Goal: Task Accomplishment & Management: Complete application form

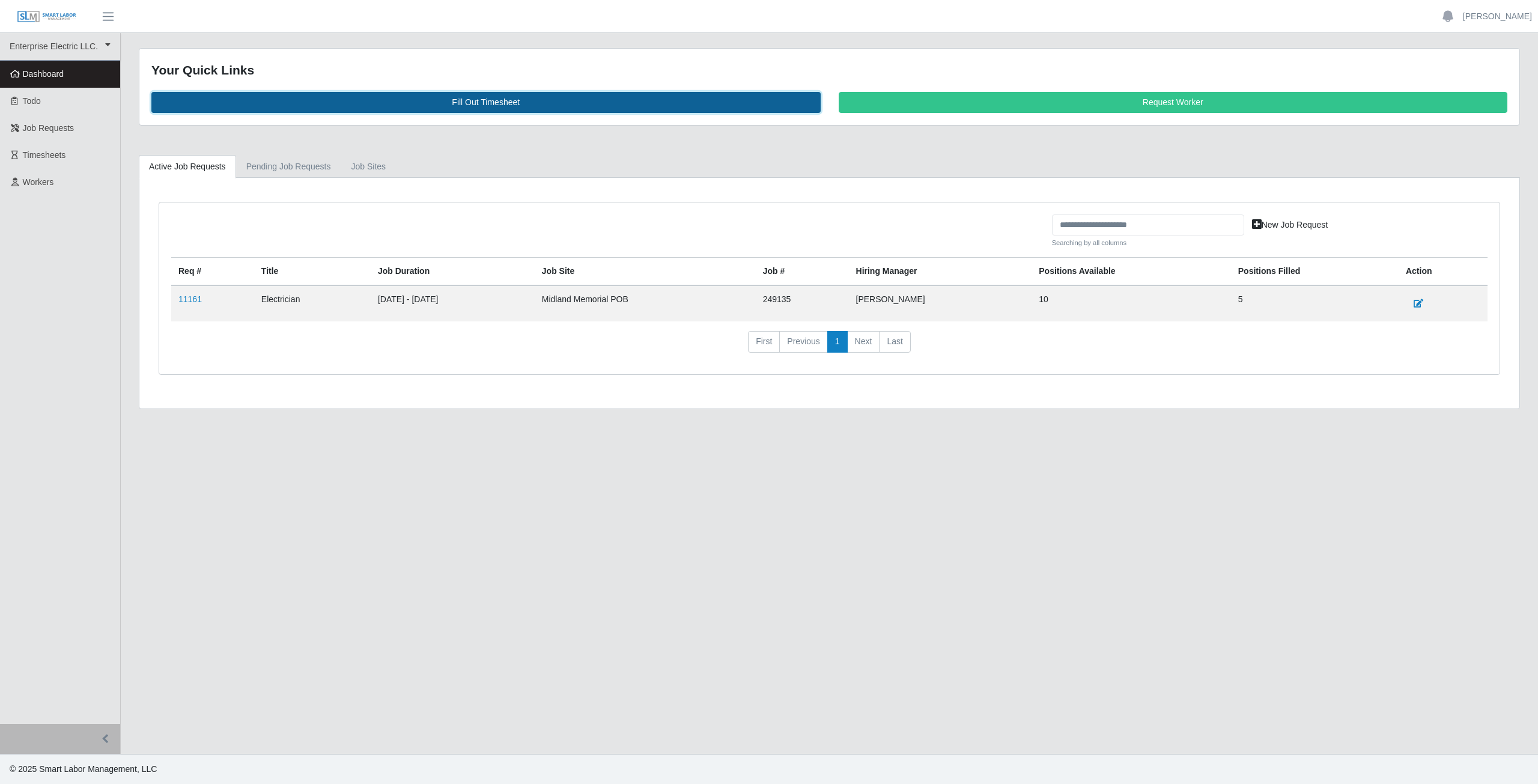
click at [481, 100] on link "Fill Out Timesheet" at bounding box center [486, 102] width 670 height 21
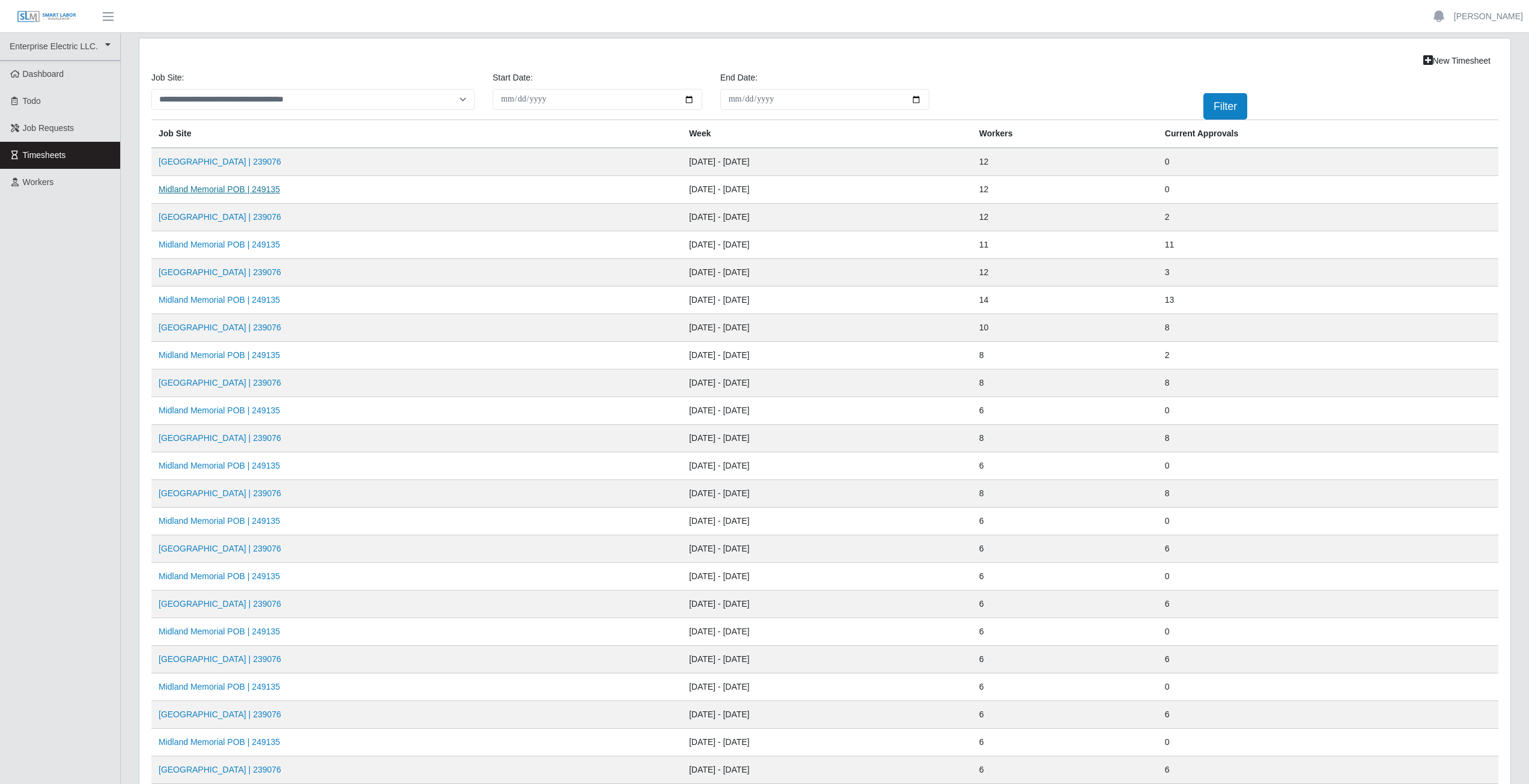
click at [226, 190] on link "Midland Memorial POB | 249135" at bounding box center [219, 189] width 121 height 9
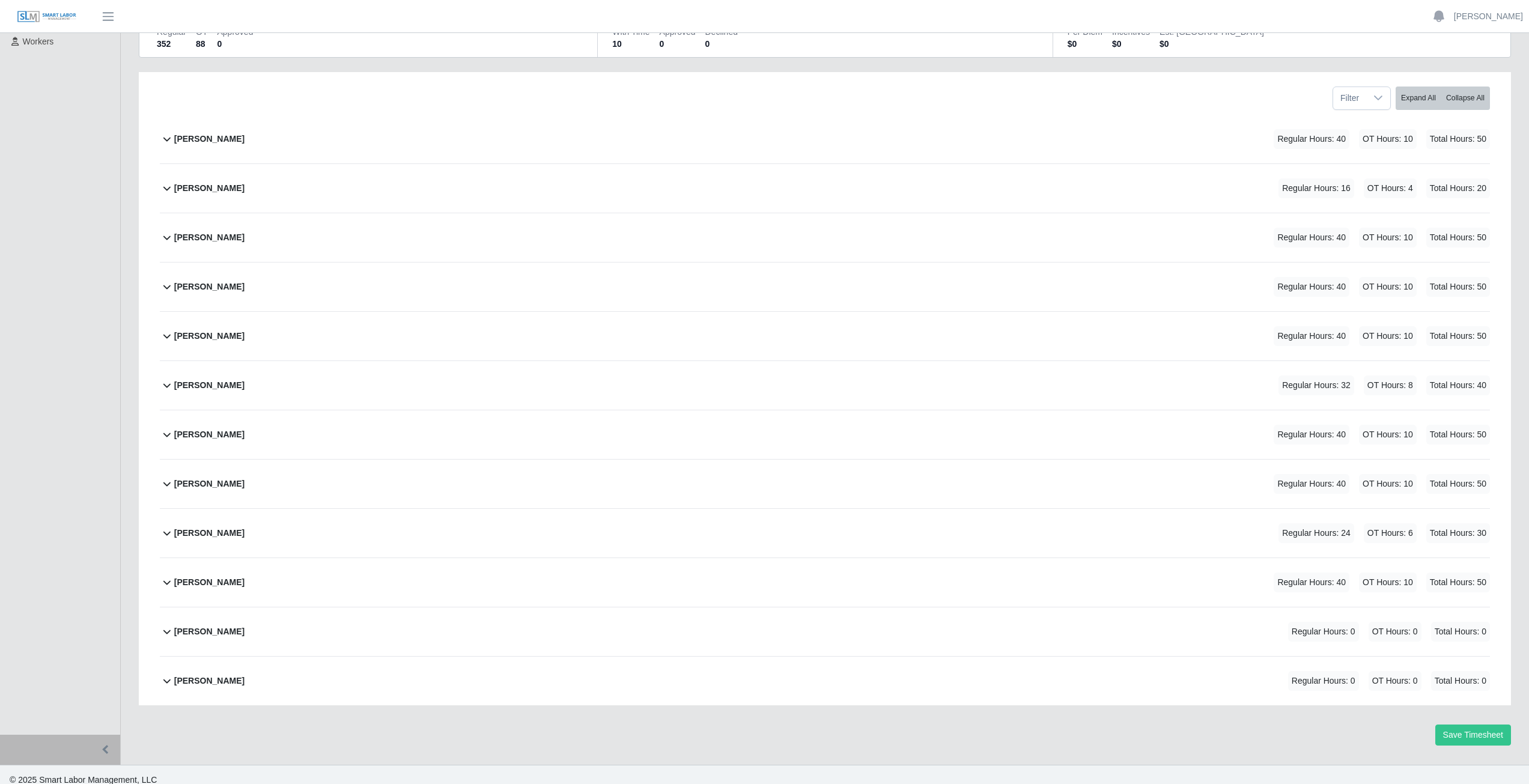
scroll to position [151, 0]
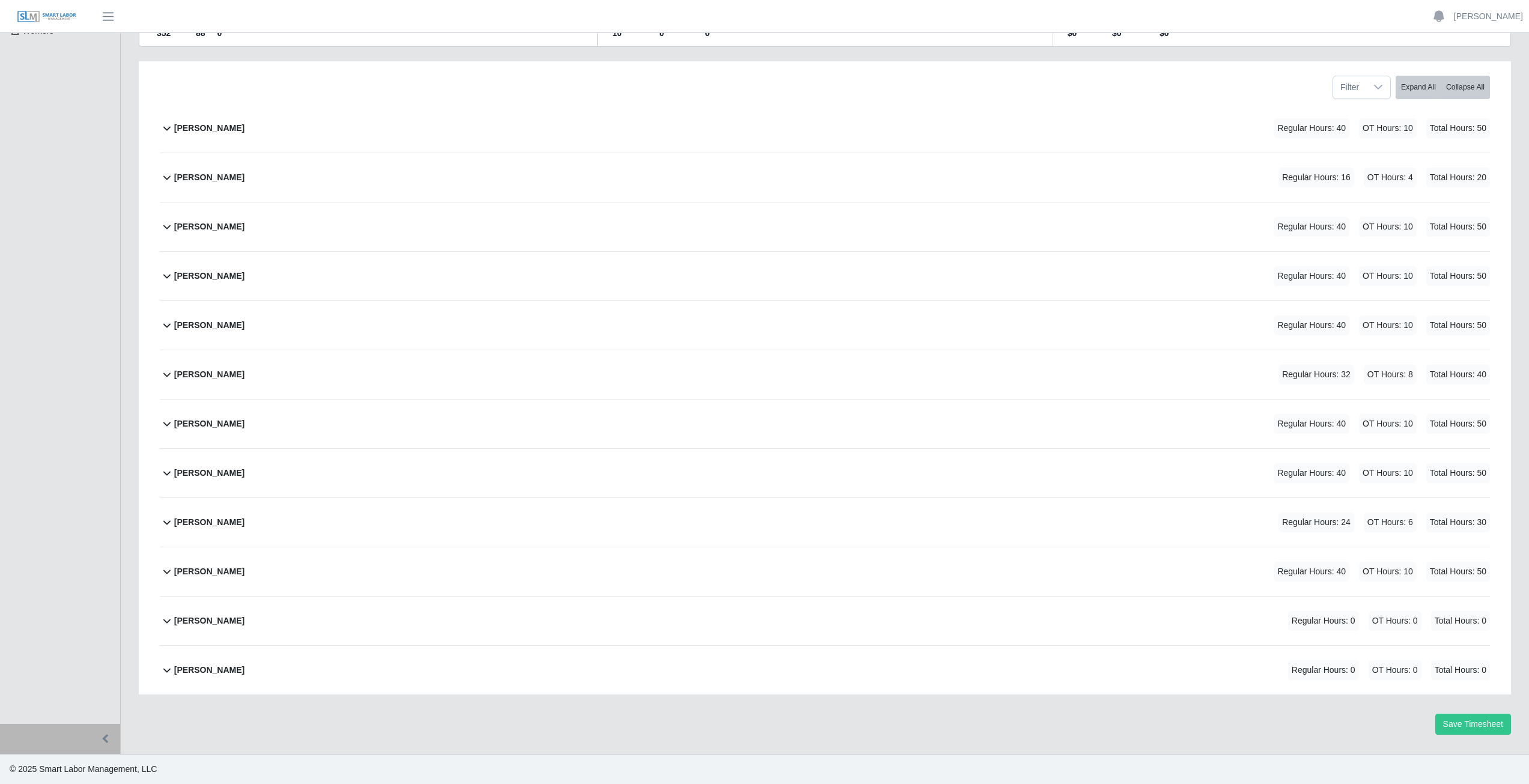
click at [162, 623] on icon at bounding box center [166, 620] width 15 height 14
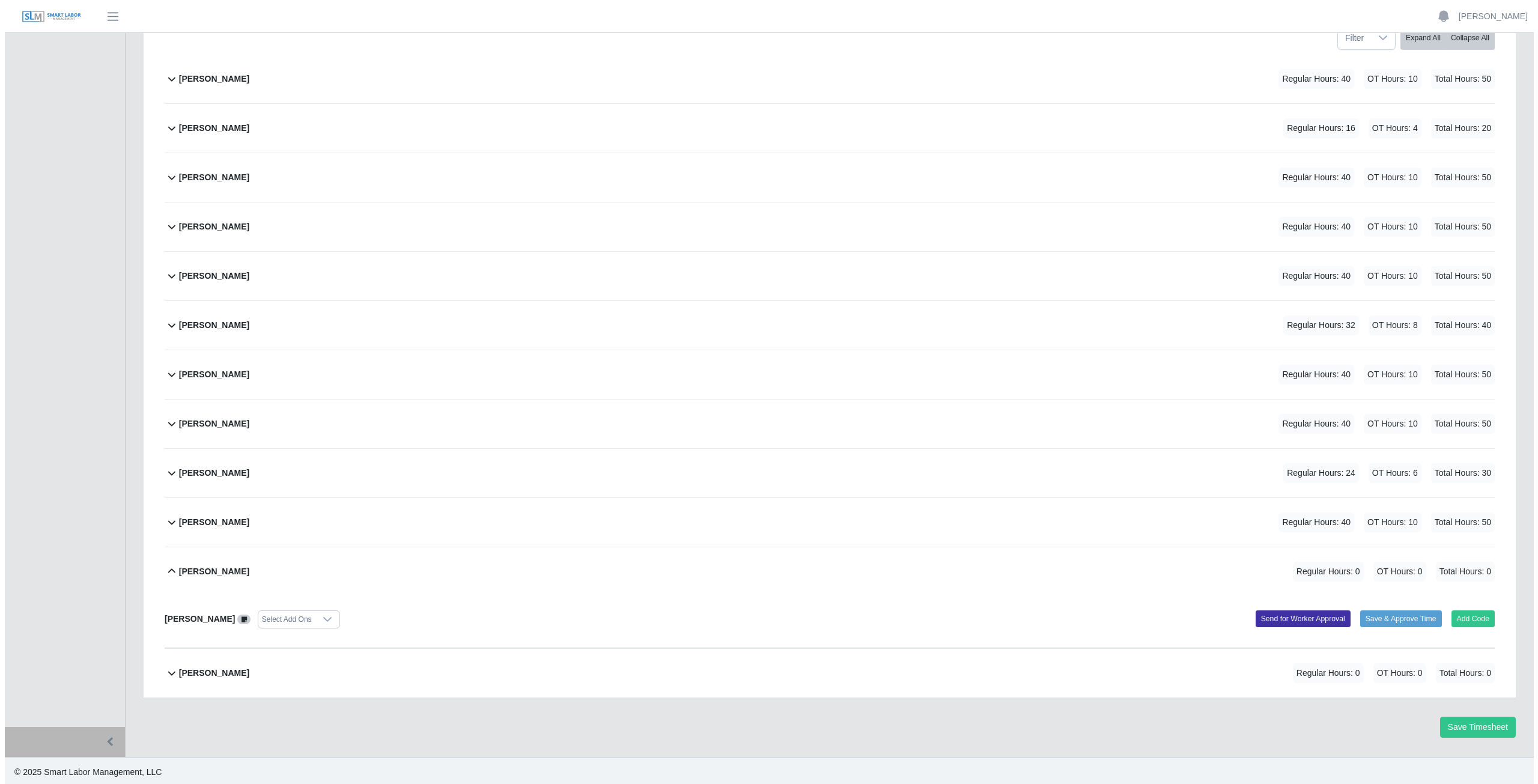
scroll to position [204, 0]
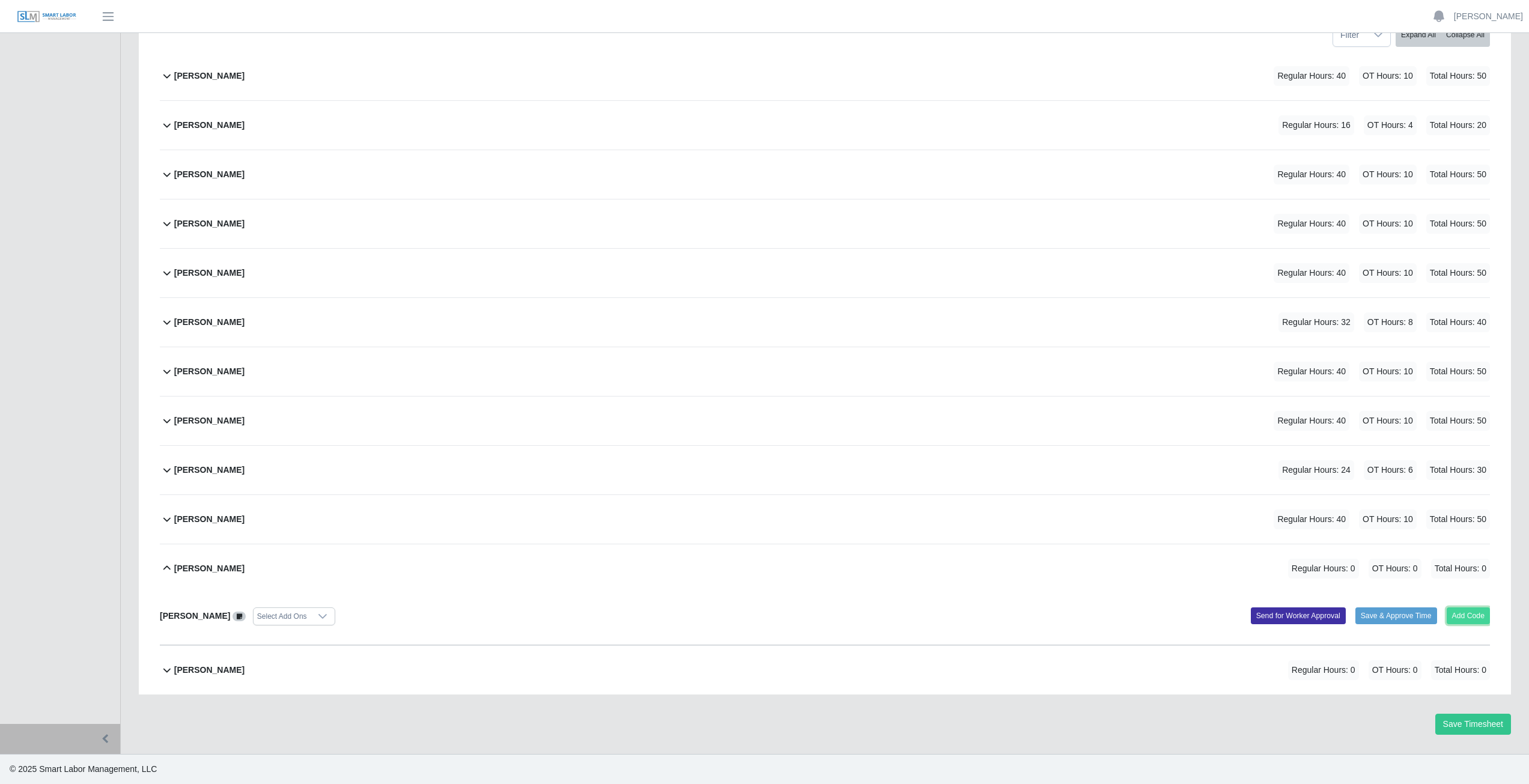
click at [1468, 618] on button "Add Code" at bounding box center [1469, 615] width 44 height 17
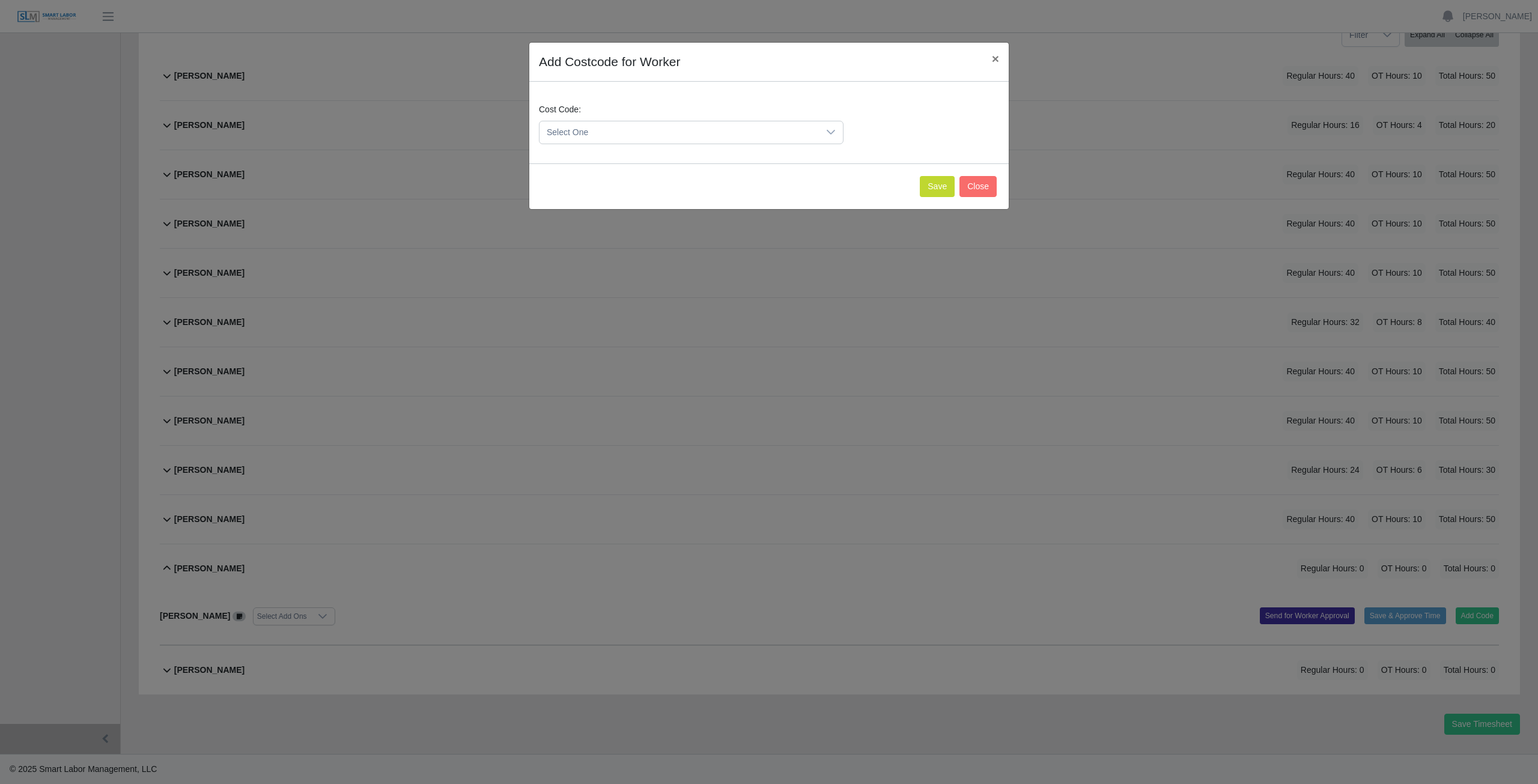
click at [610, 129] on span "Select One" at bounding box center [679, 132] width 279 height 22
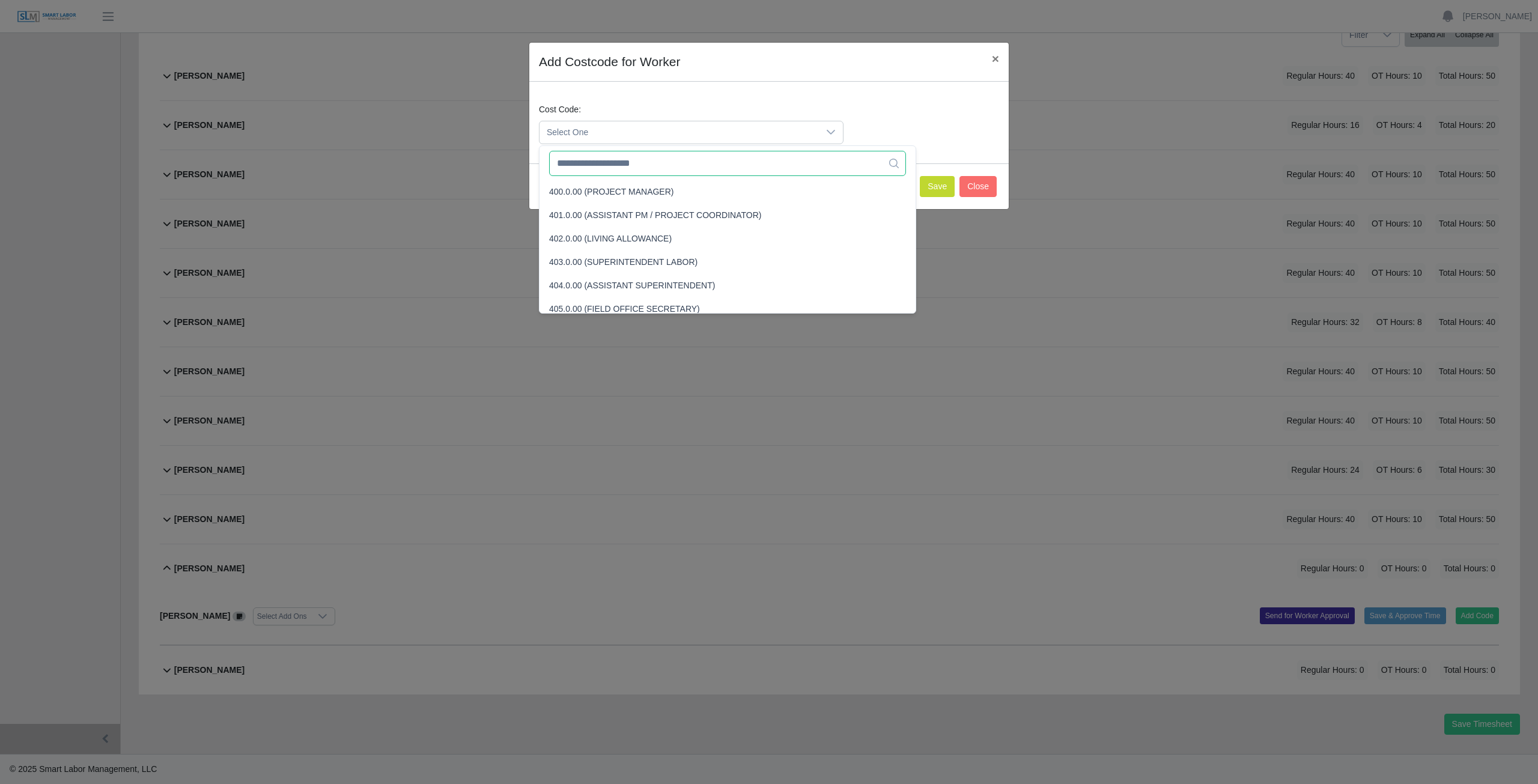
click at [617, 164] on input "text" at bounding box center [728, 163] width 357 height 25
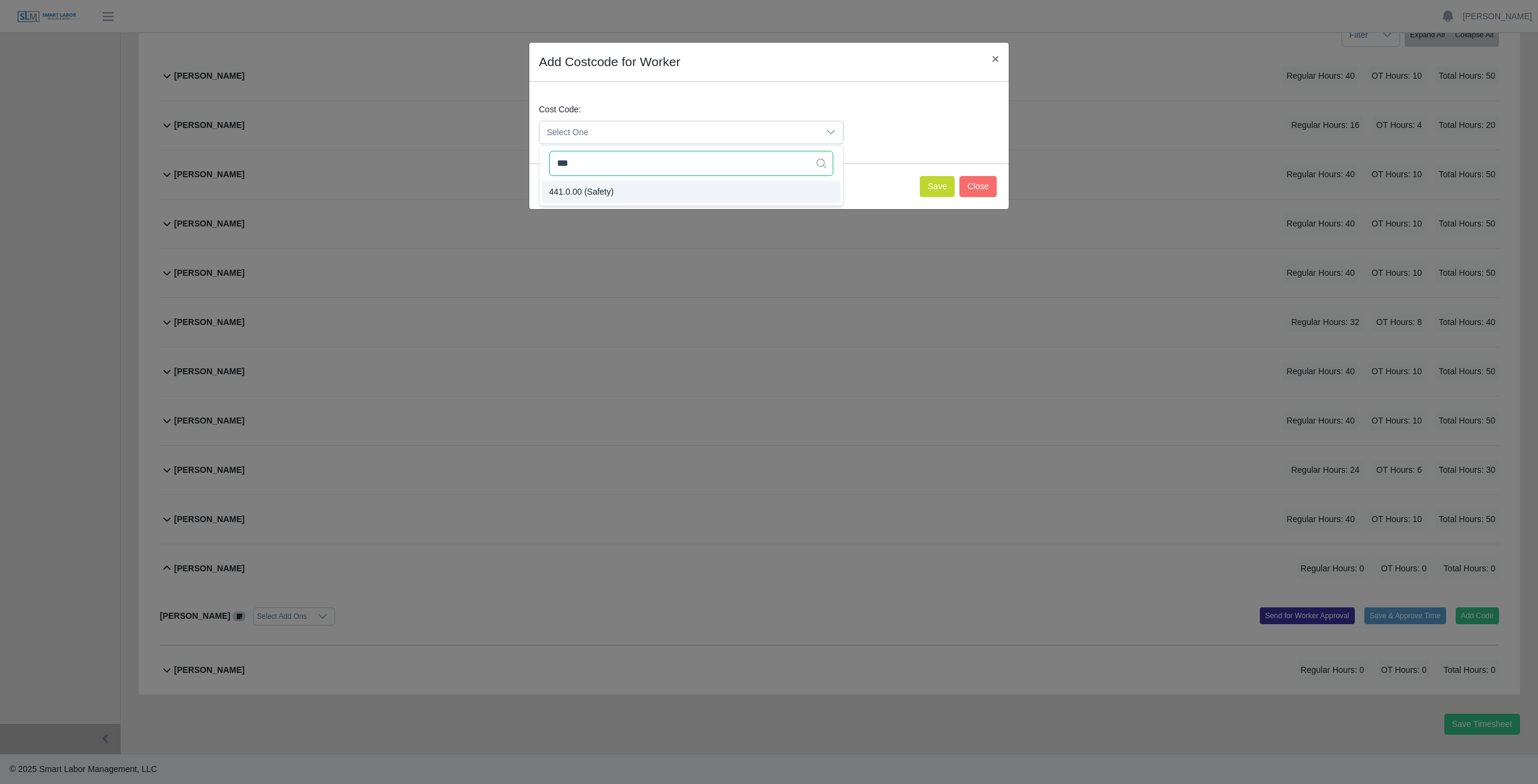
type input "***"
click at [592, 190] on span "441.0.00 (Safety)" at bounding box center [581, 192] width 64 height 13
click at [940, 188] on button "Save" at bounding box center [937, 186] width 35 height 21
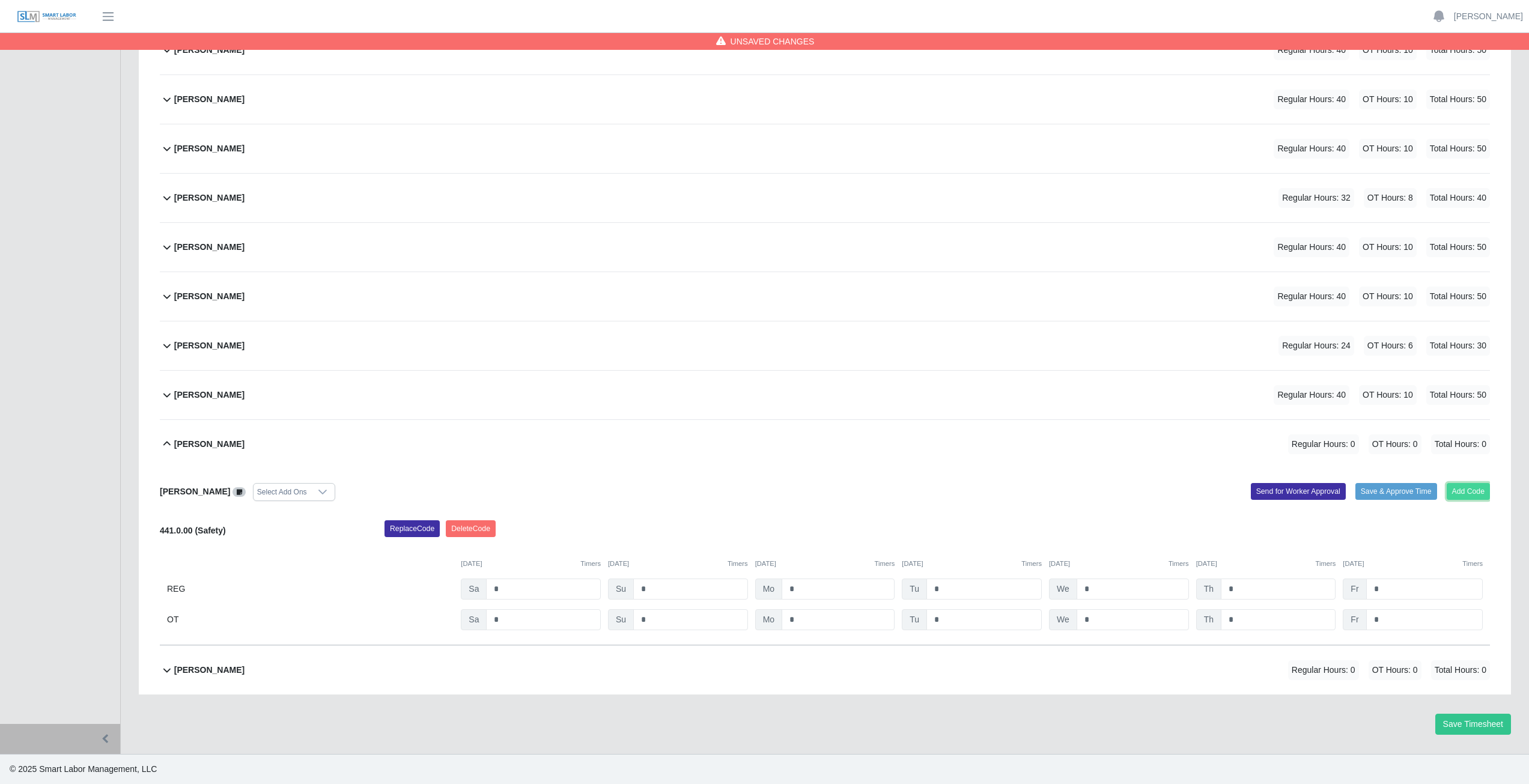
click at [1473, 491] on button "Add Code" at bounding box center [1469, 491] width 44 height 17
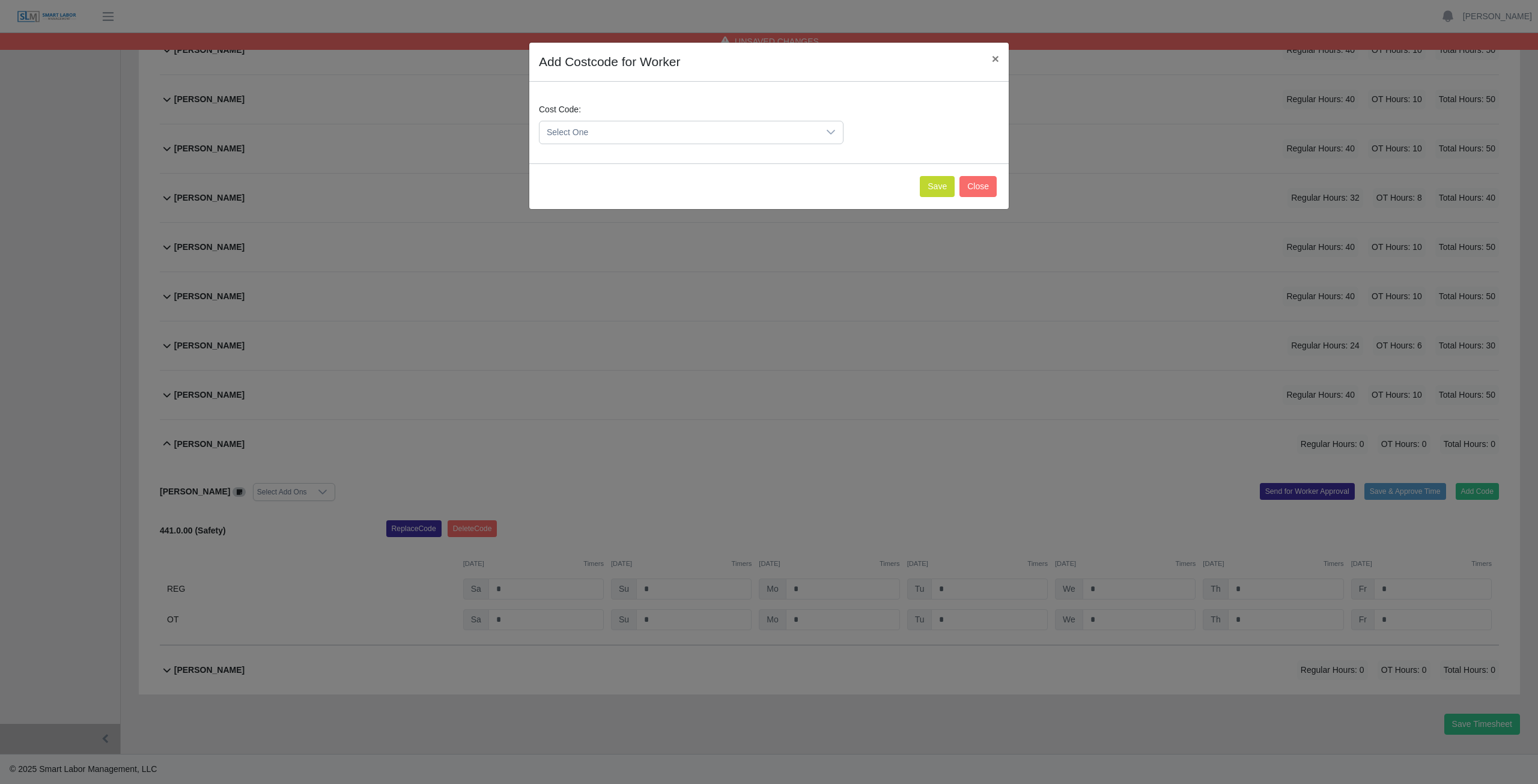
click at [625, 124] on span "Select One" at bounding box center [679, 132] width 279 height 22
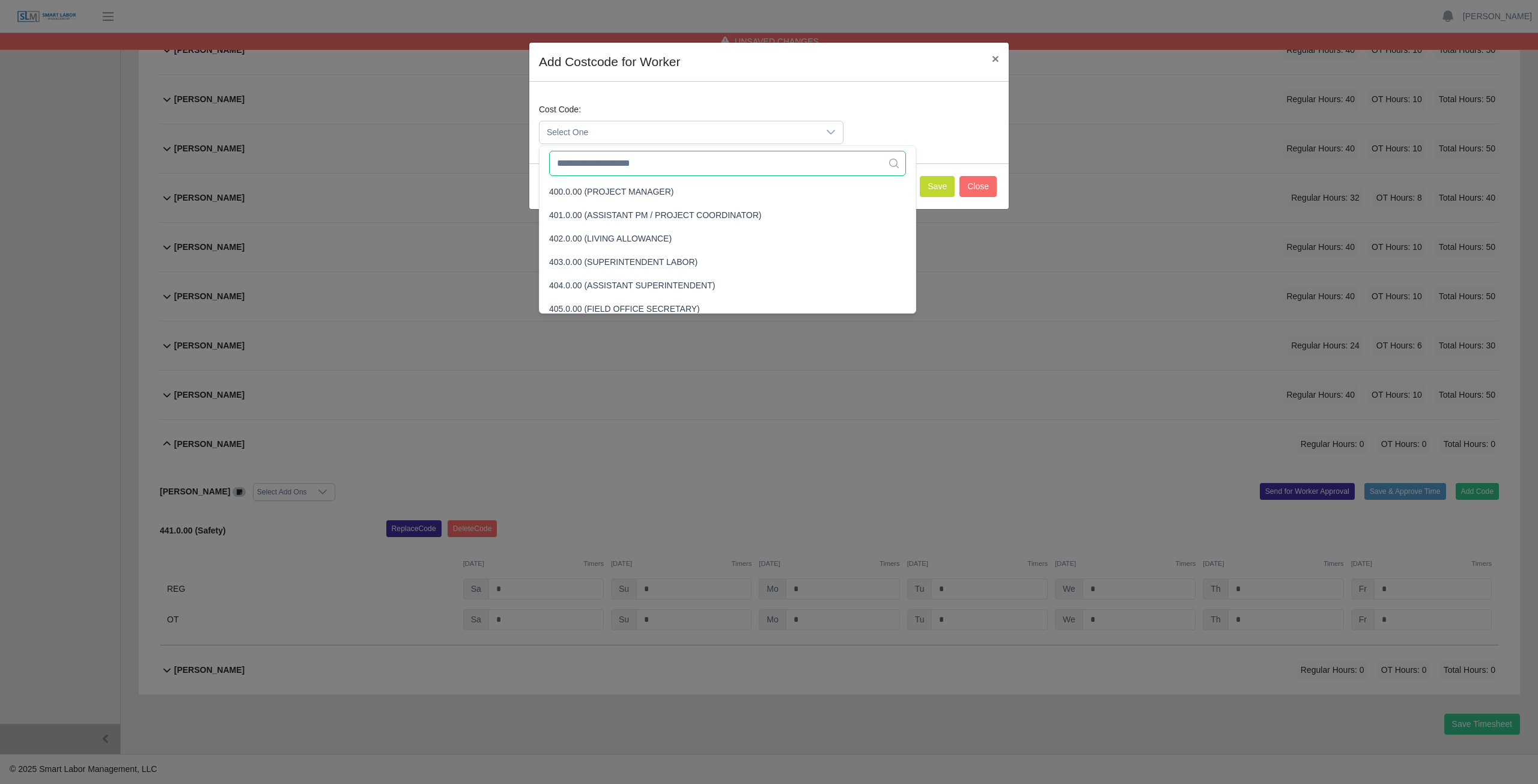
click at [626, 163] on input "text" at bounding box center [728, 163] width 357 height 25
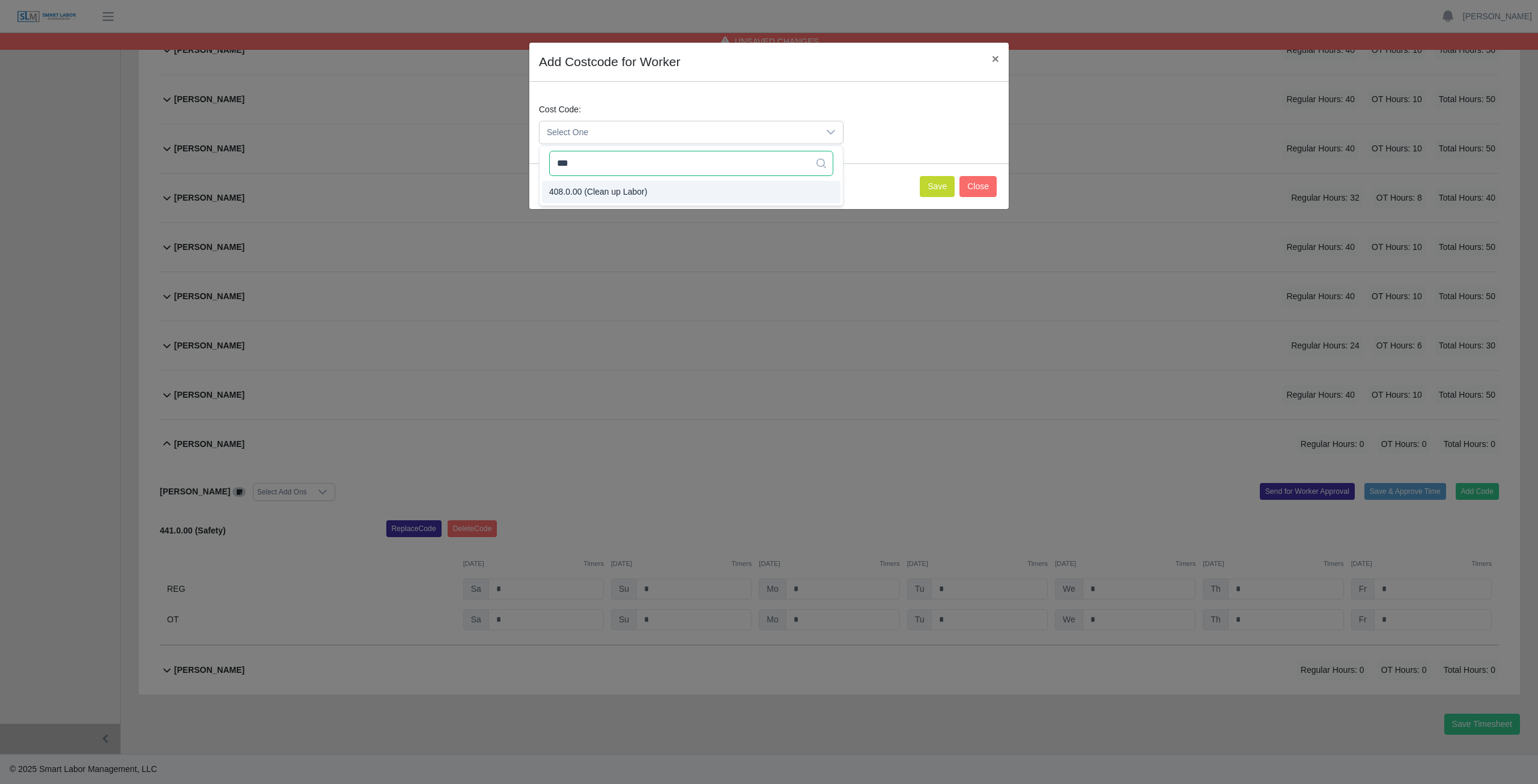
type input "***"
click at [943, 183] on button "Save" at bounding box center [937, 186] width 35 height 21
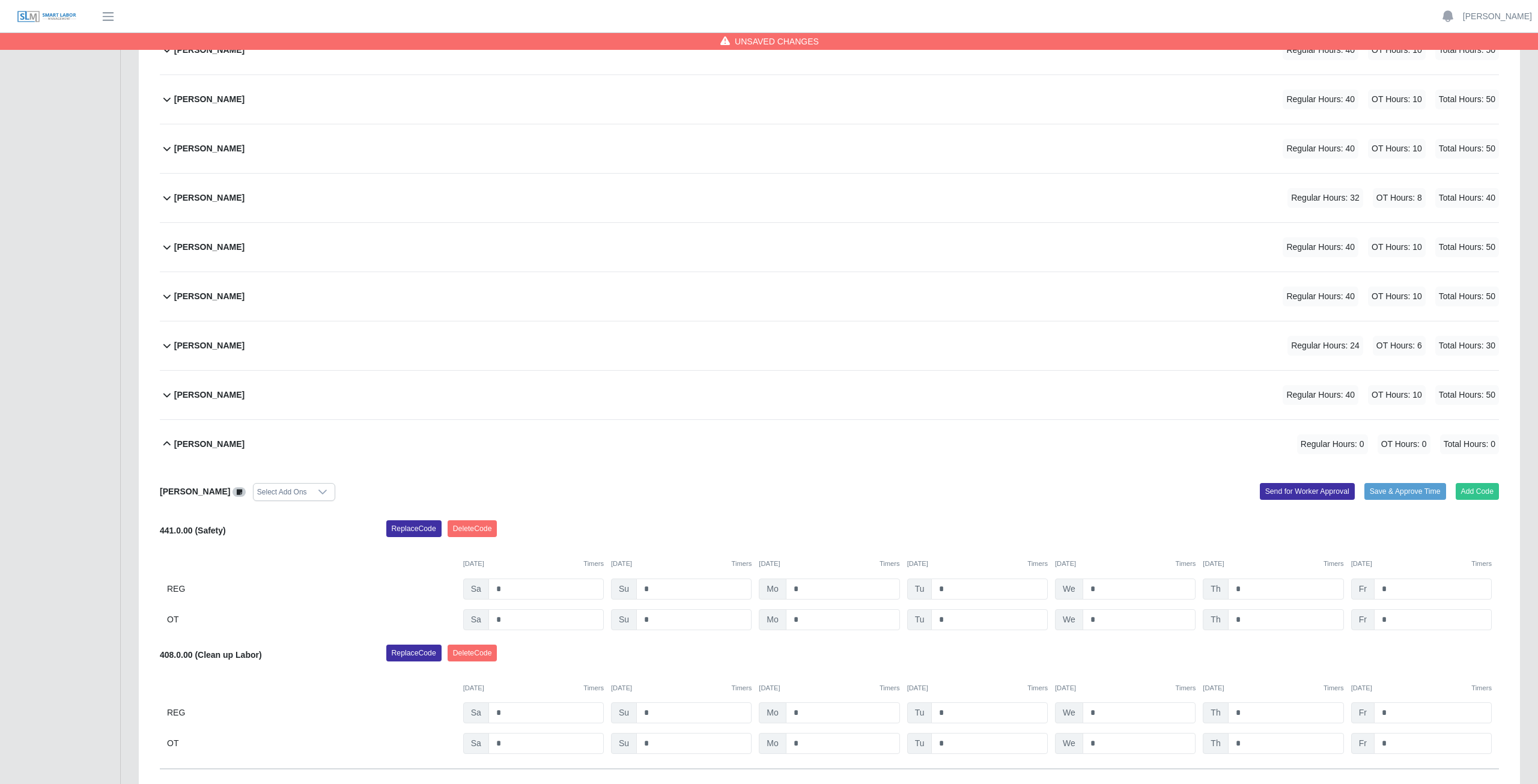
scroll to position [452, 0]
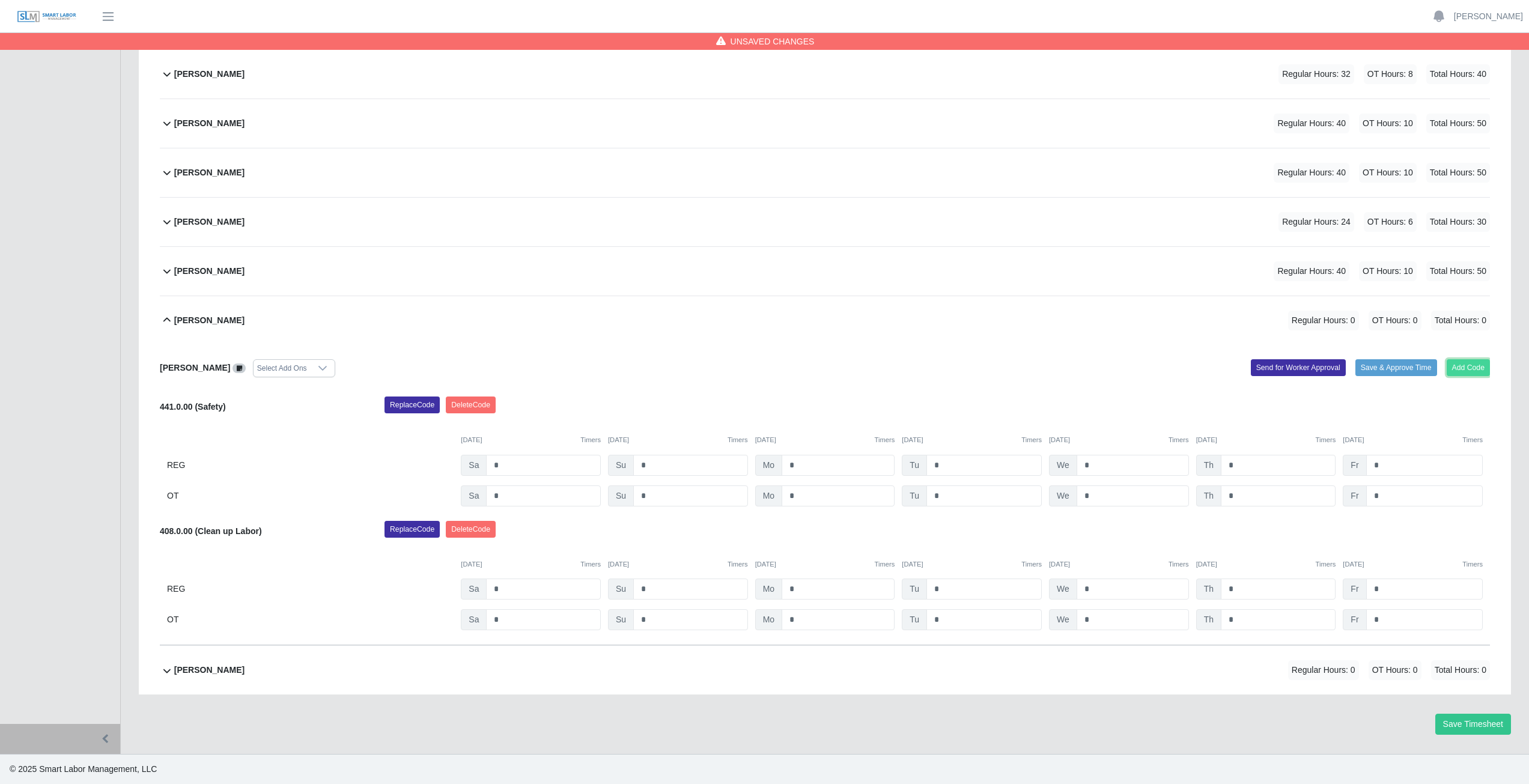
click at [1472, 369] on button "Add Code" at bounding box center [1469, 367] width 44 height 17
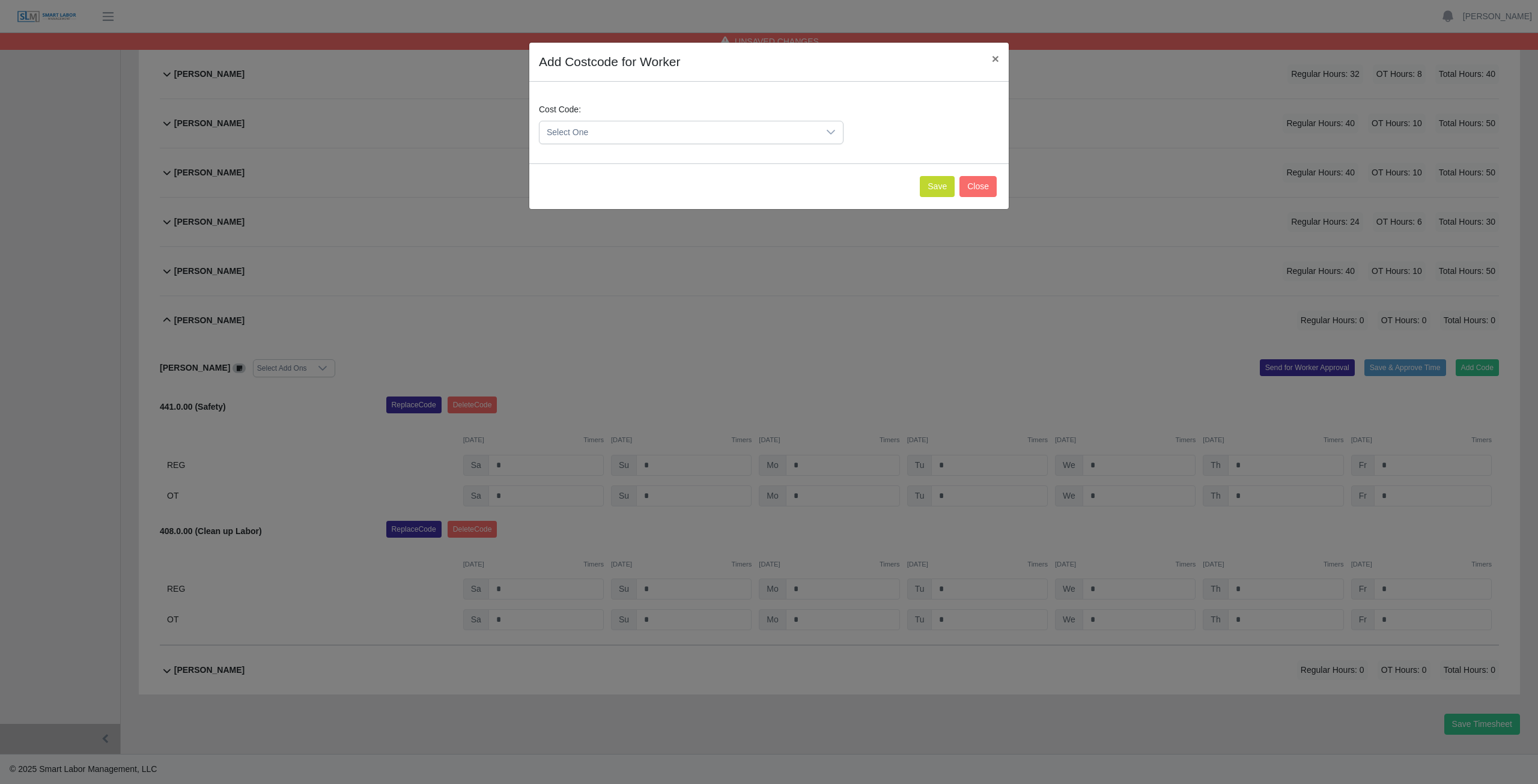
click at [602, 132] on span "Select One" at bounding box center [679, 132] width 279 height 22
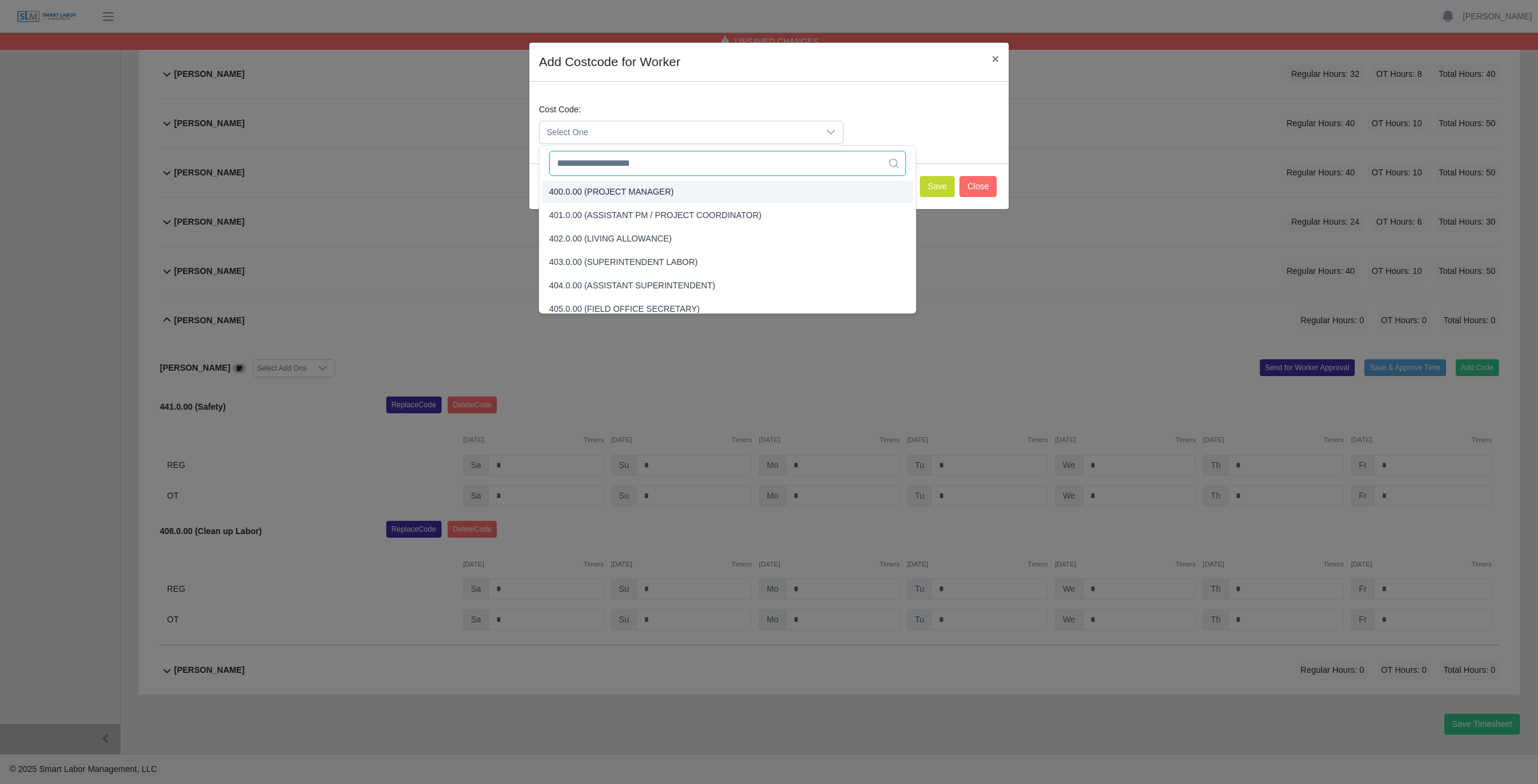
click at [602, 172] on input "text" at bounding box center [728, 163] width 357 height 25
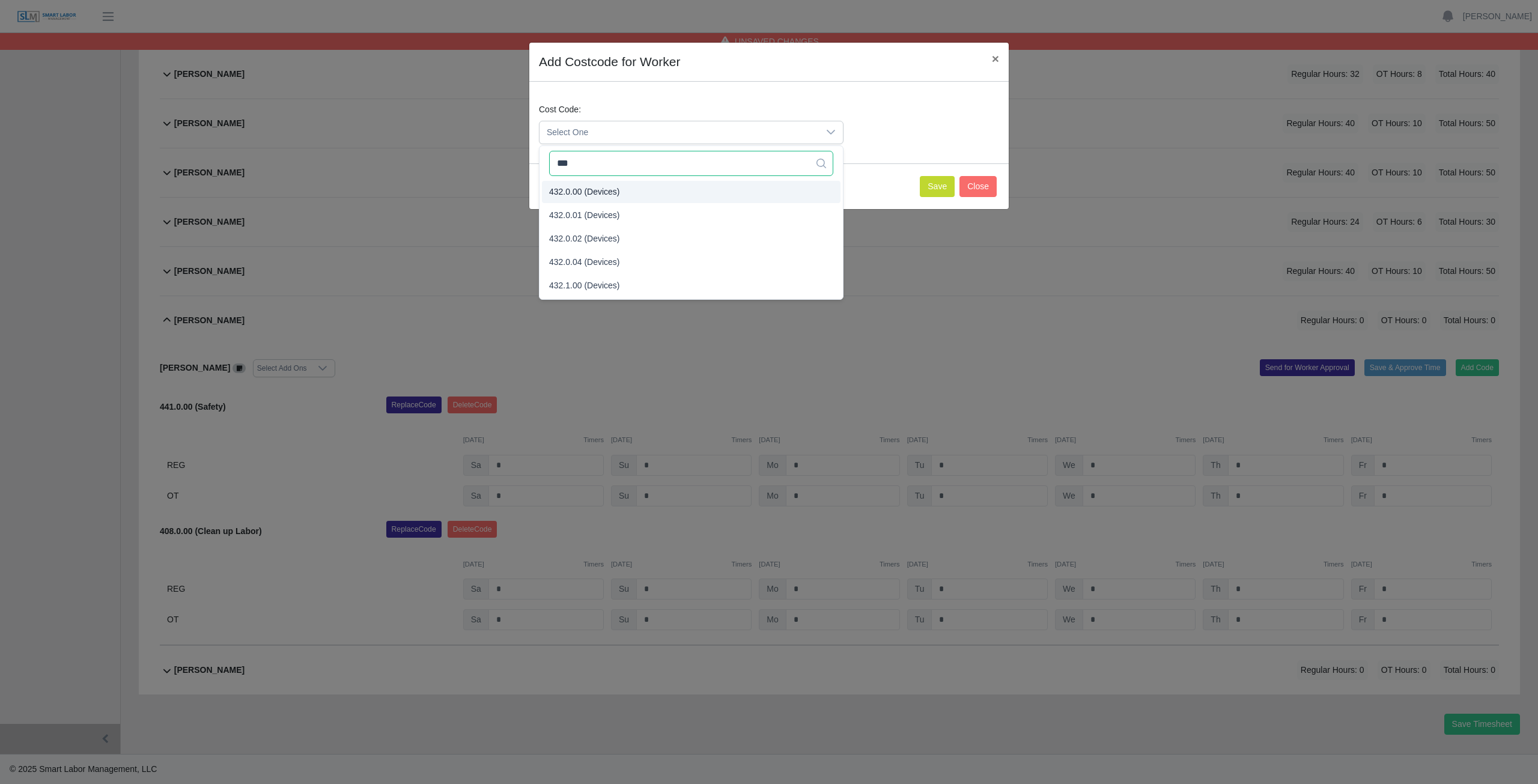
type input "***"
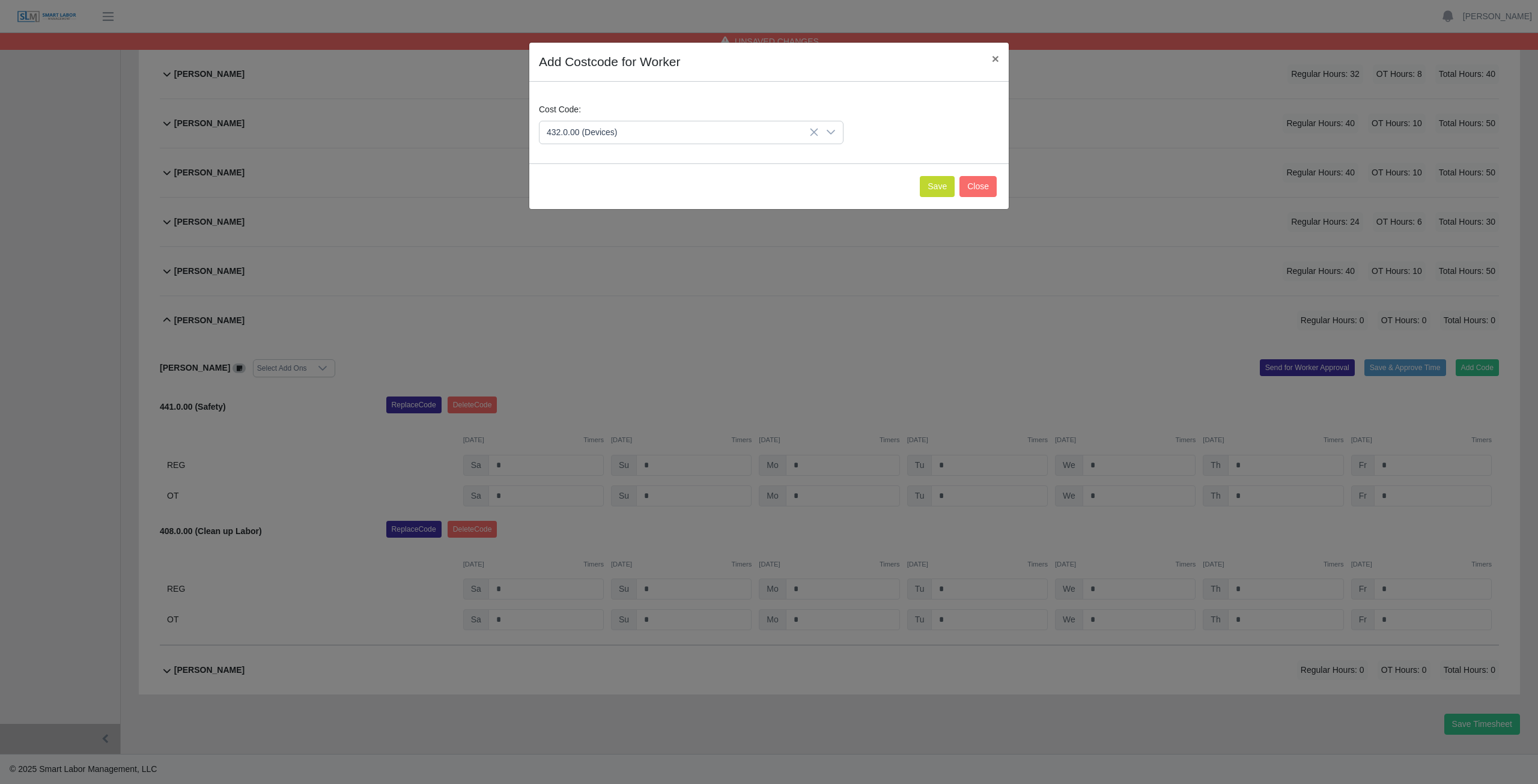
click at [602, 187] on span "432.0.00 (Devices)" at bounding box center [585, 192] width 71 height 13
drag, startPoint x: 943, startPoint y: 192, endPoint x: 949, endPoint y: 188, distance: 7.2
click at [949, 188] on button "Save" at bounding box center [937, 186] width 35 height 21
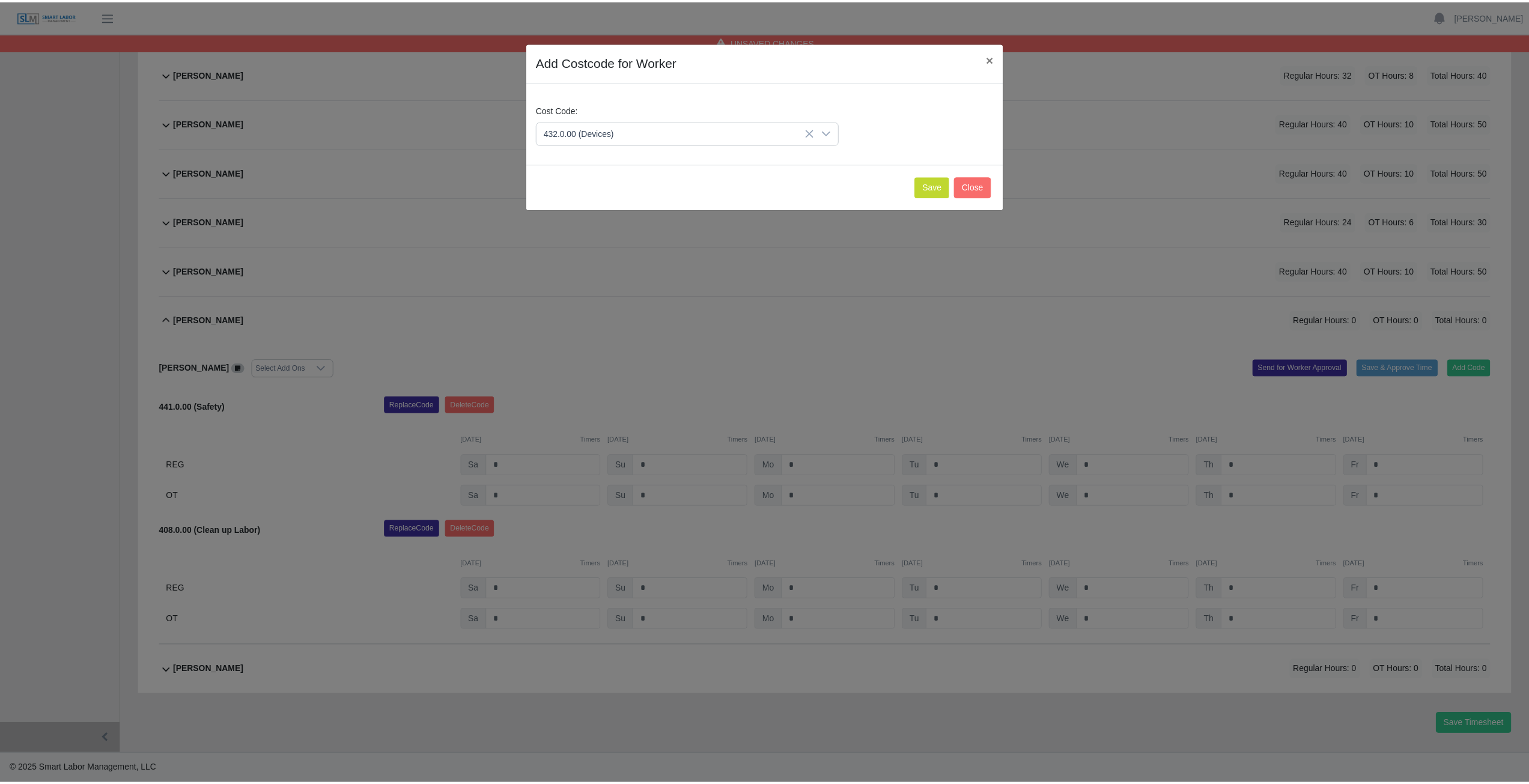
scroll to position [576, 0]
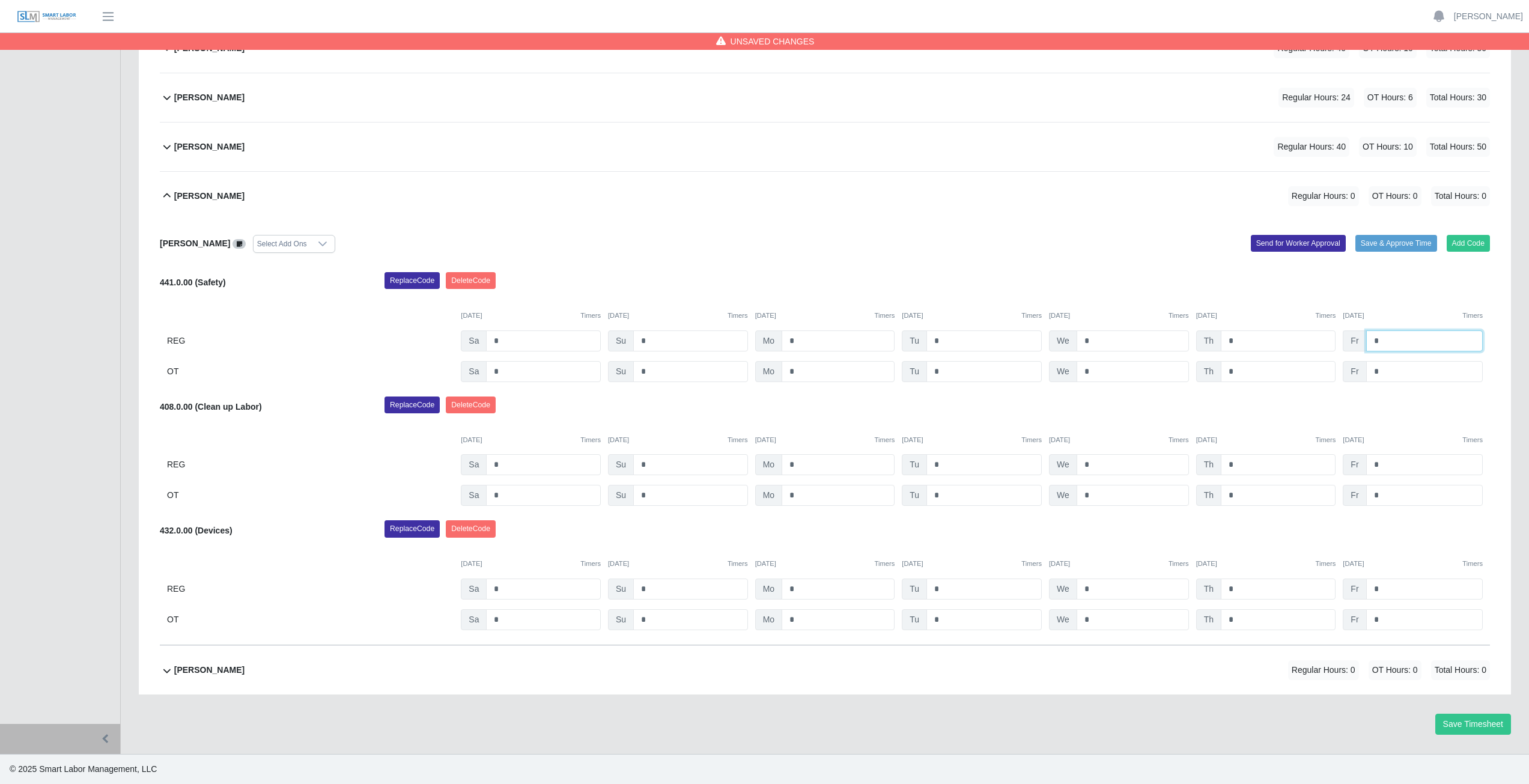
click at [1389, 342] on input "*" at bounding box center [1424, 340] width 117 height 21
type input "*"
click at [1388, 466] on input "*" at bounding box center [1424, 464] width 117 height 21
type input "*"
click at [1382, 589] on input "*" at bounding box center [1424, 589] width 117 height 21
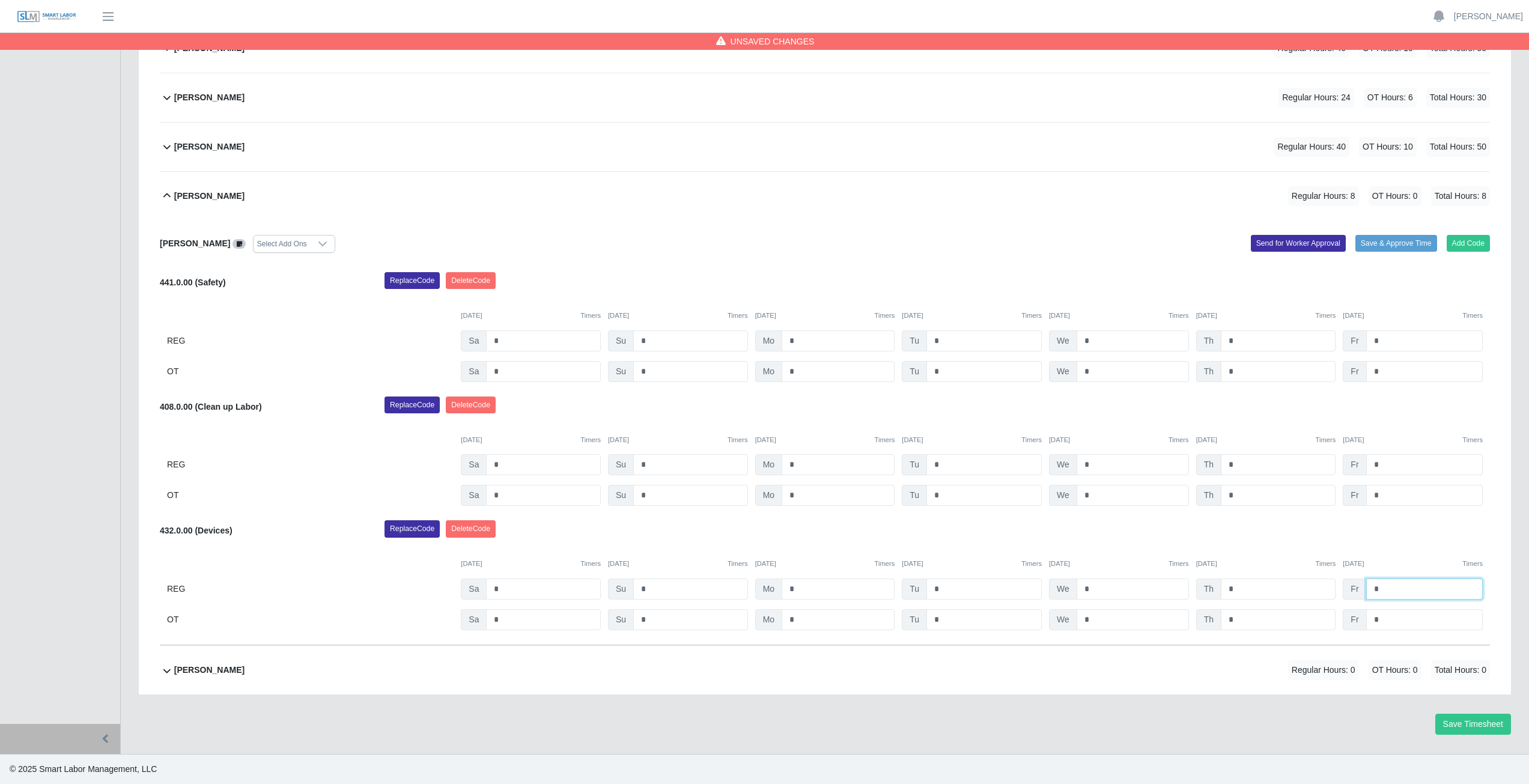
type input "*"
click at [1387, 620] on input "*" at bounding box center [1424, 619] width 117 height 21
type input "*"
drag, startPoint x: 1394, startPoint y: 535, endPoint x: 1395, endPoint y: 529, distance: 6.1
click at [1395, 529] on div "Replace Code Delete Code" at bounding box center [938, 532] width 1124 height 24
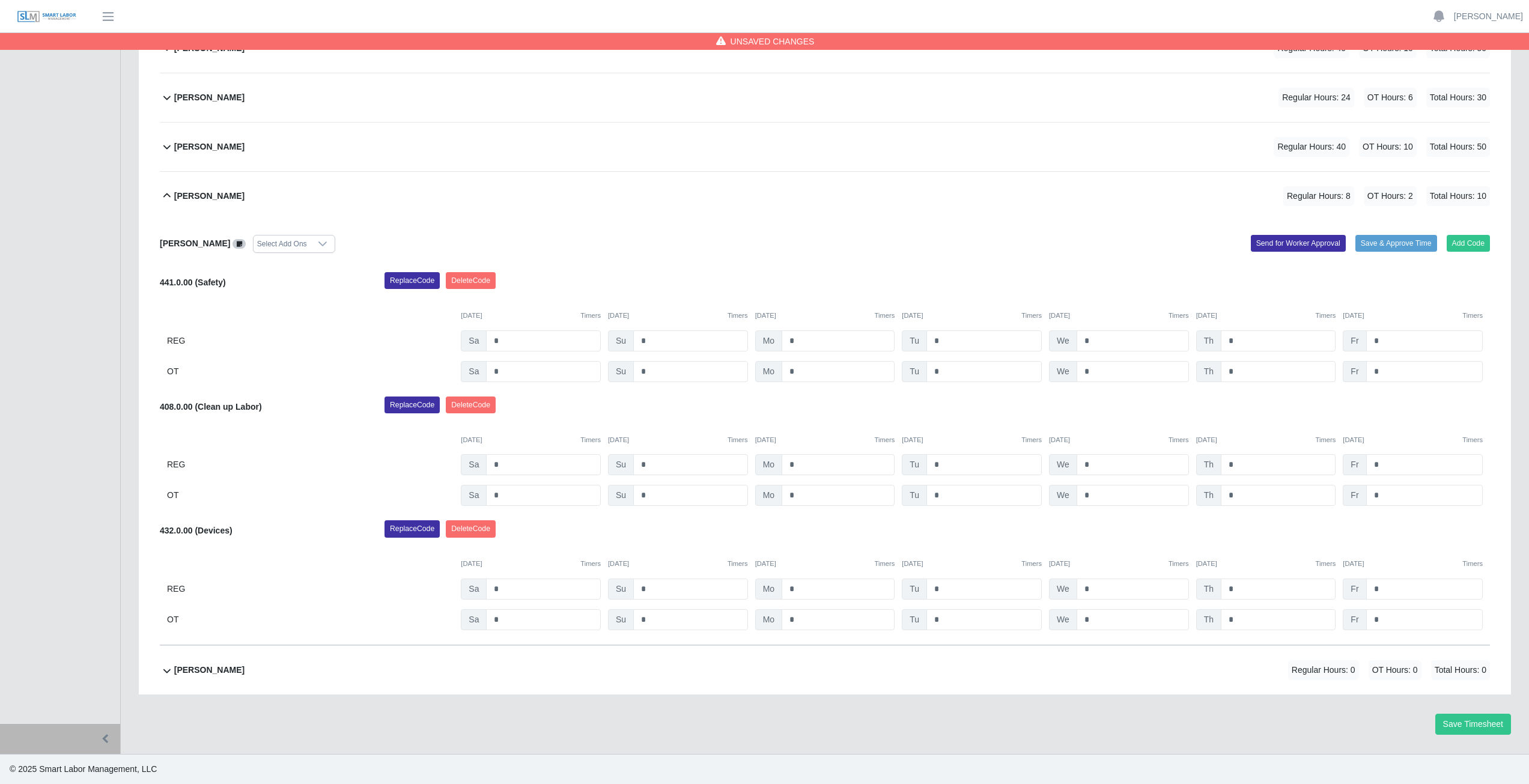
click at [165, 190] on icon at bounding box center [166, 195] width 15 height 14
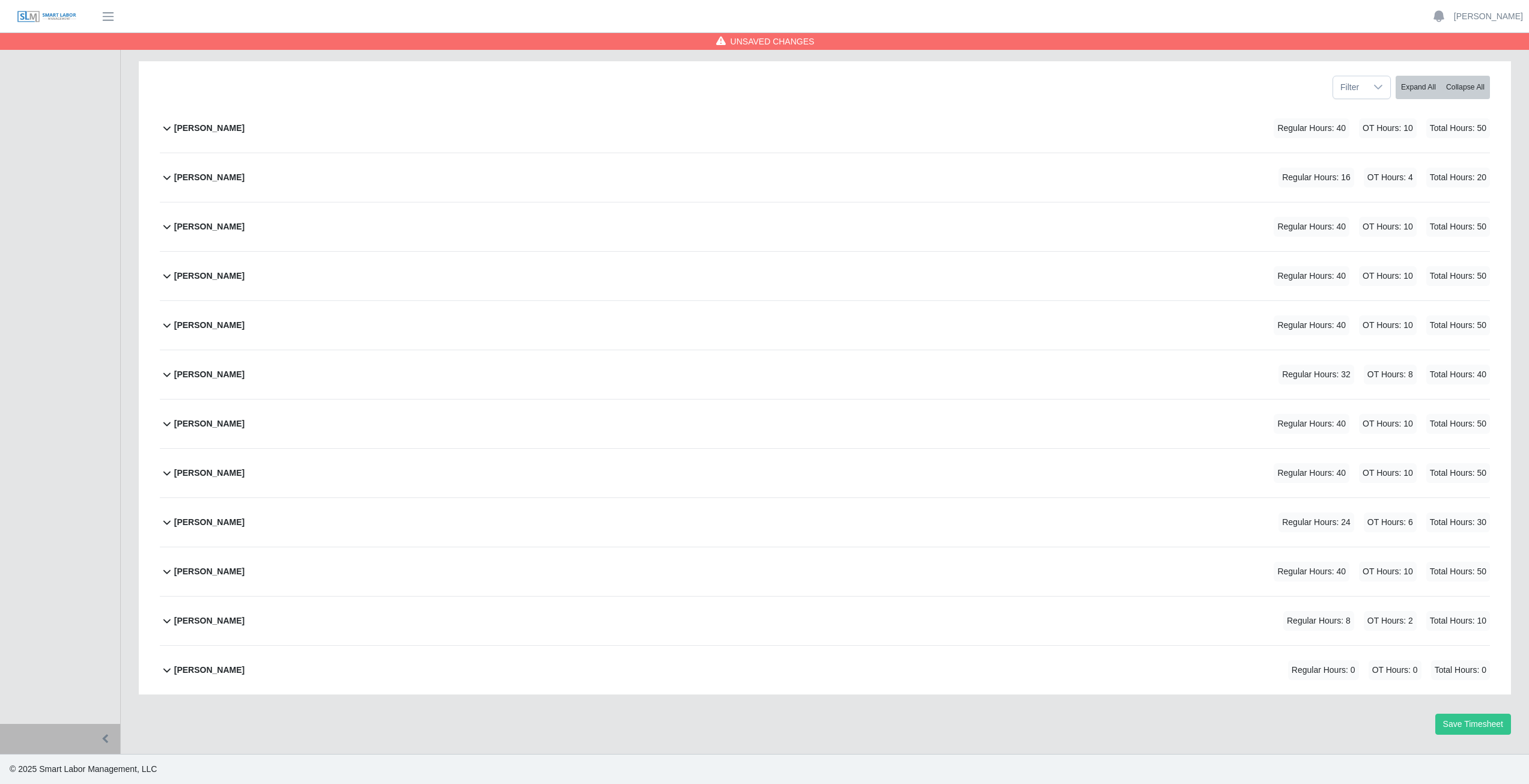
scroll to position [151, 0]
click at [1476, 720] on button "Save Timesheet" at bounding box center [1474, 723] width 76 height 21
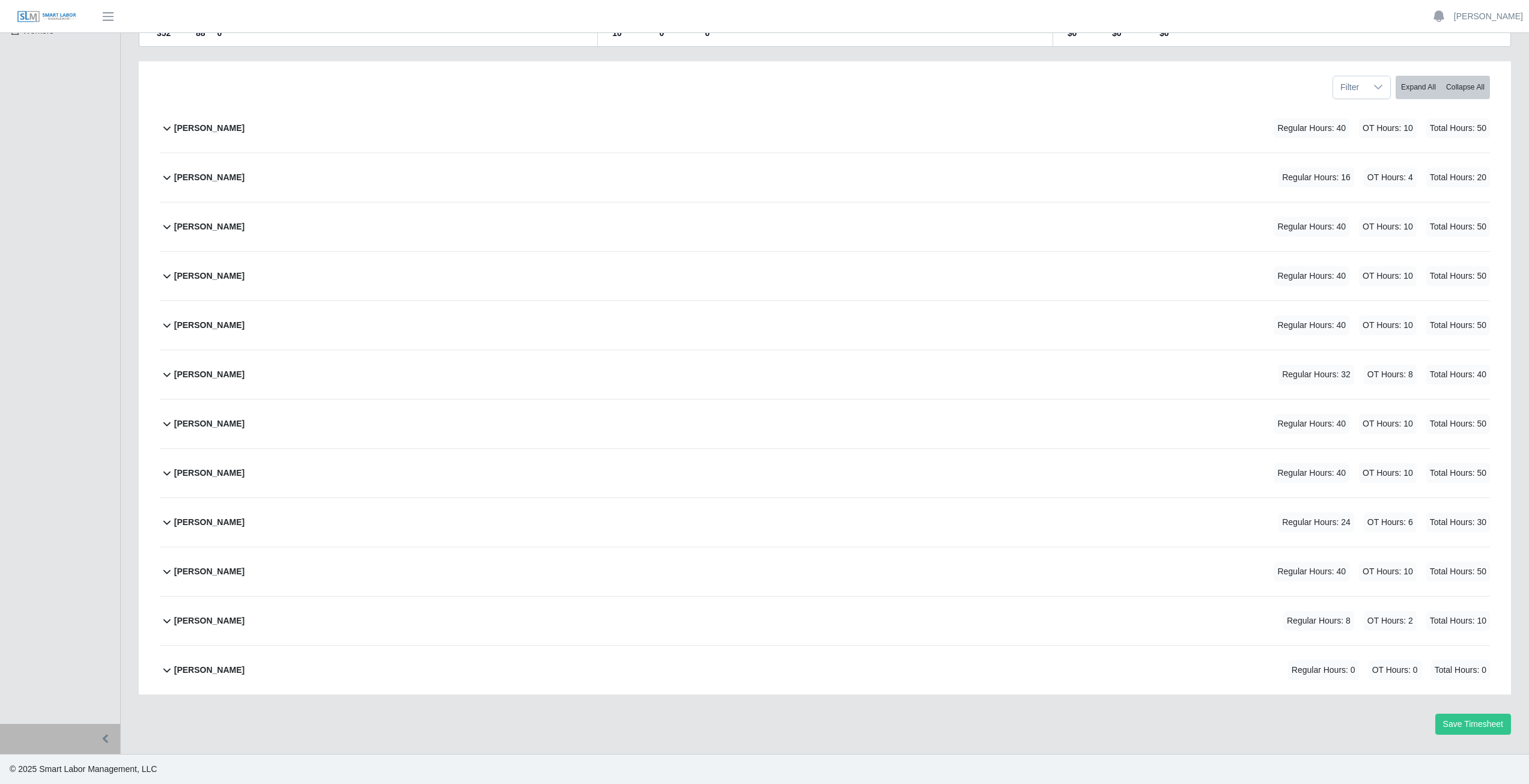
click at [1481, 9] on ul "Jesse Esparza Account Settings Logout" at bounding box center [1476, 16] width 105 height 20
click at [1481, 15] on link "[PERSON_NAME]" at bounding box center [1489, 16] width 69 height 13
click at [1469, 84] on link "Logout" at bounding box center [1475, 83] width 108 height 25
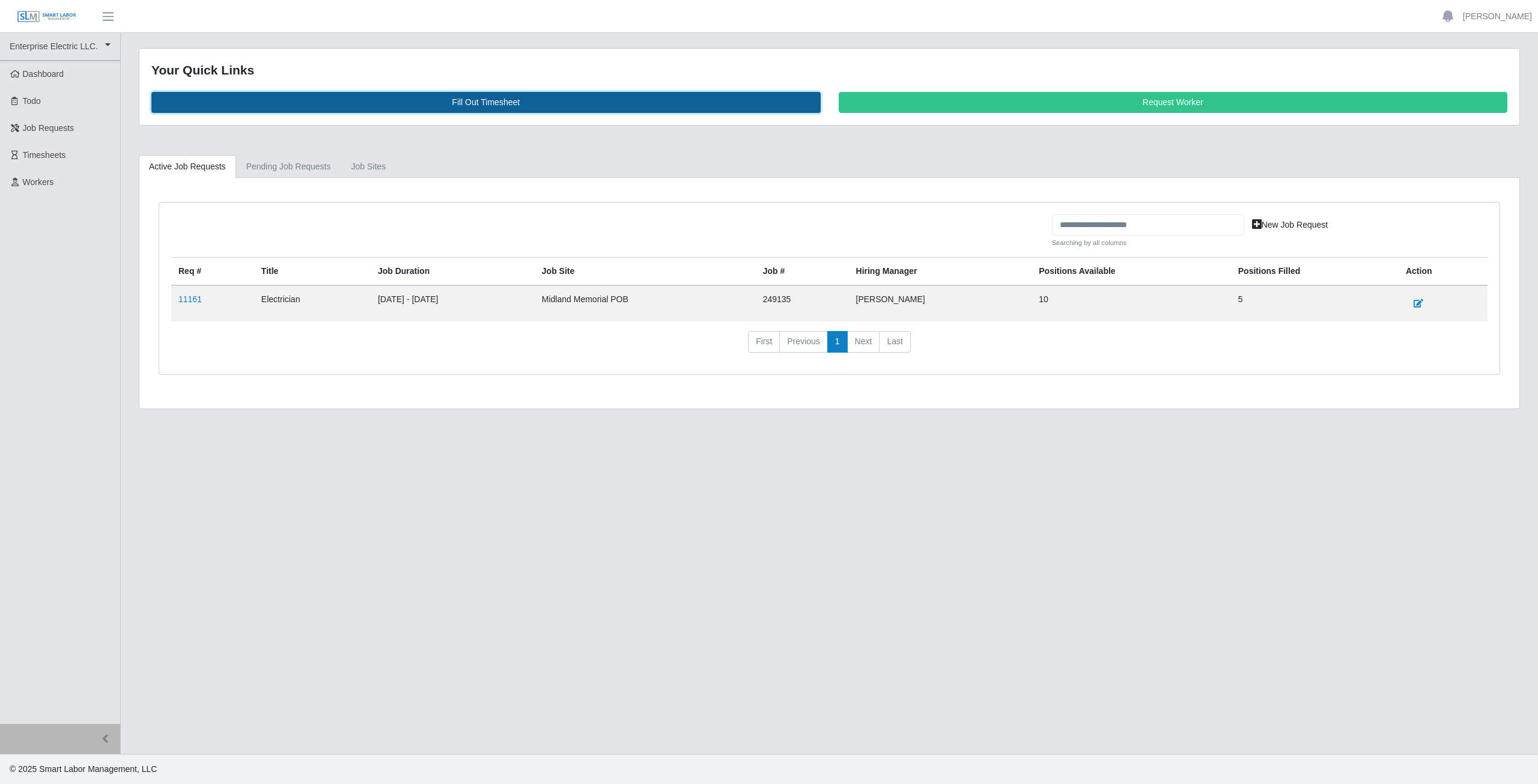
click at [467, 100] on link "Fill Out Timesheet" at bounding box center [486, 102] width 670 height 21
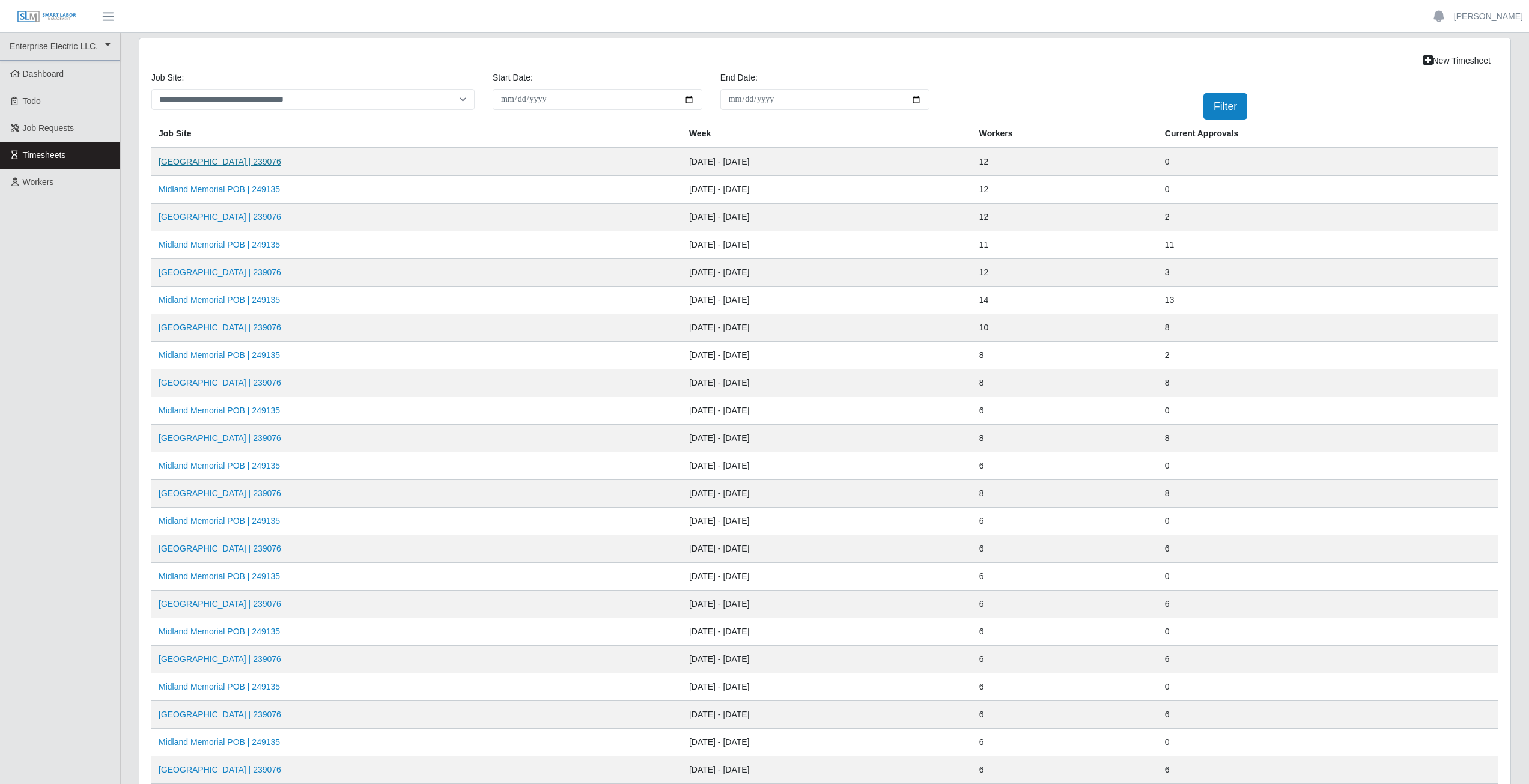
click at [194, 163] on link "[GEOGRAPHIC_DATA] | 239076" at bounding box center [220, 161] width 122 height 9
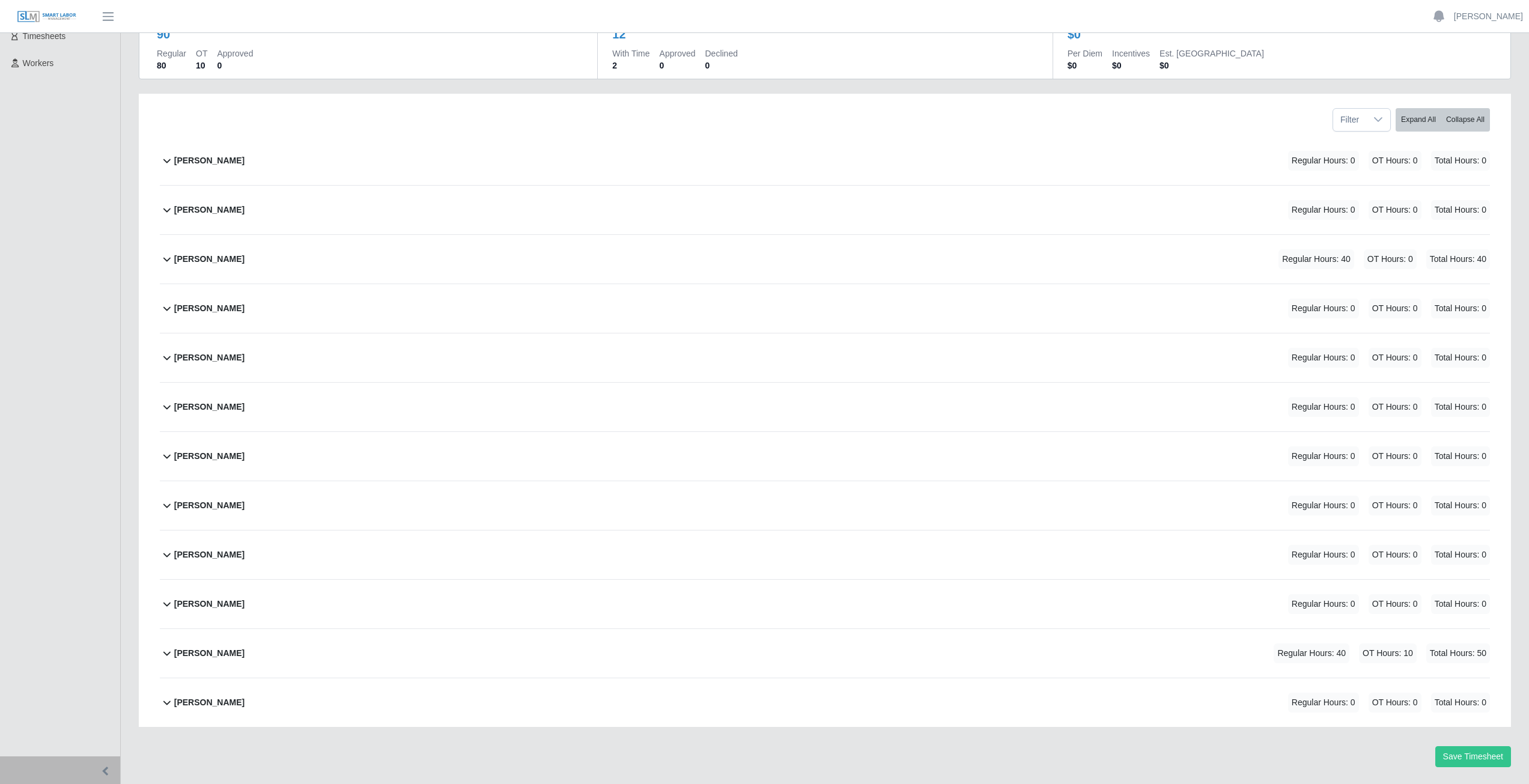
scroll to position [120, 0]
click at [164, 654] on icon at bounding box center [166, 651] width 15 height 14
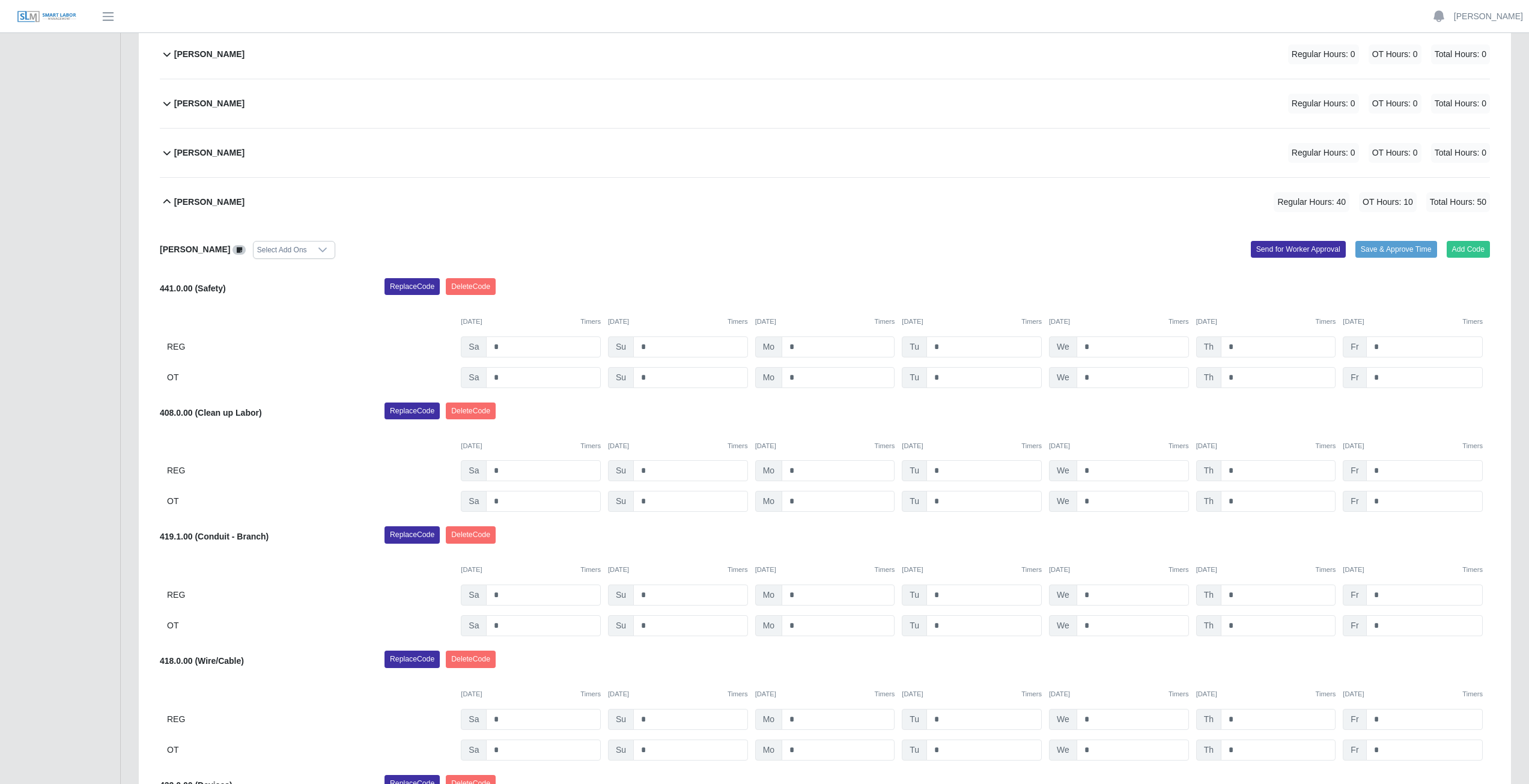
scroll to position [793, 0]
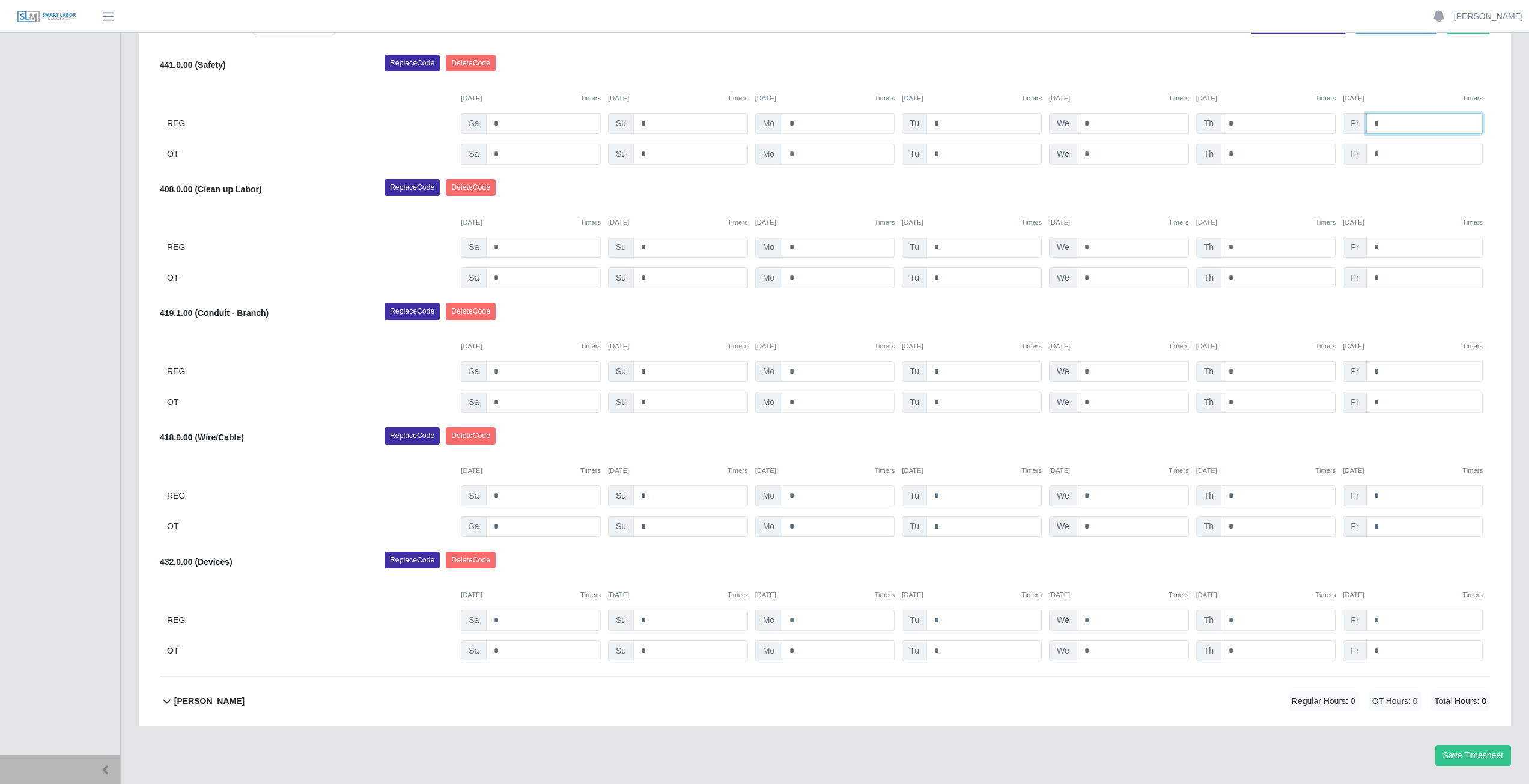
click at [1384, 124] on input "*" at bounding box center [1424, 123] width 117 height 21
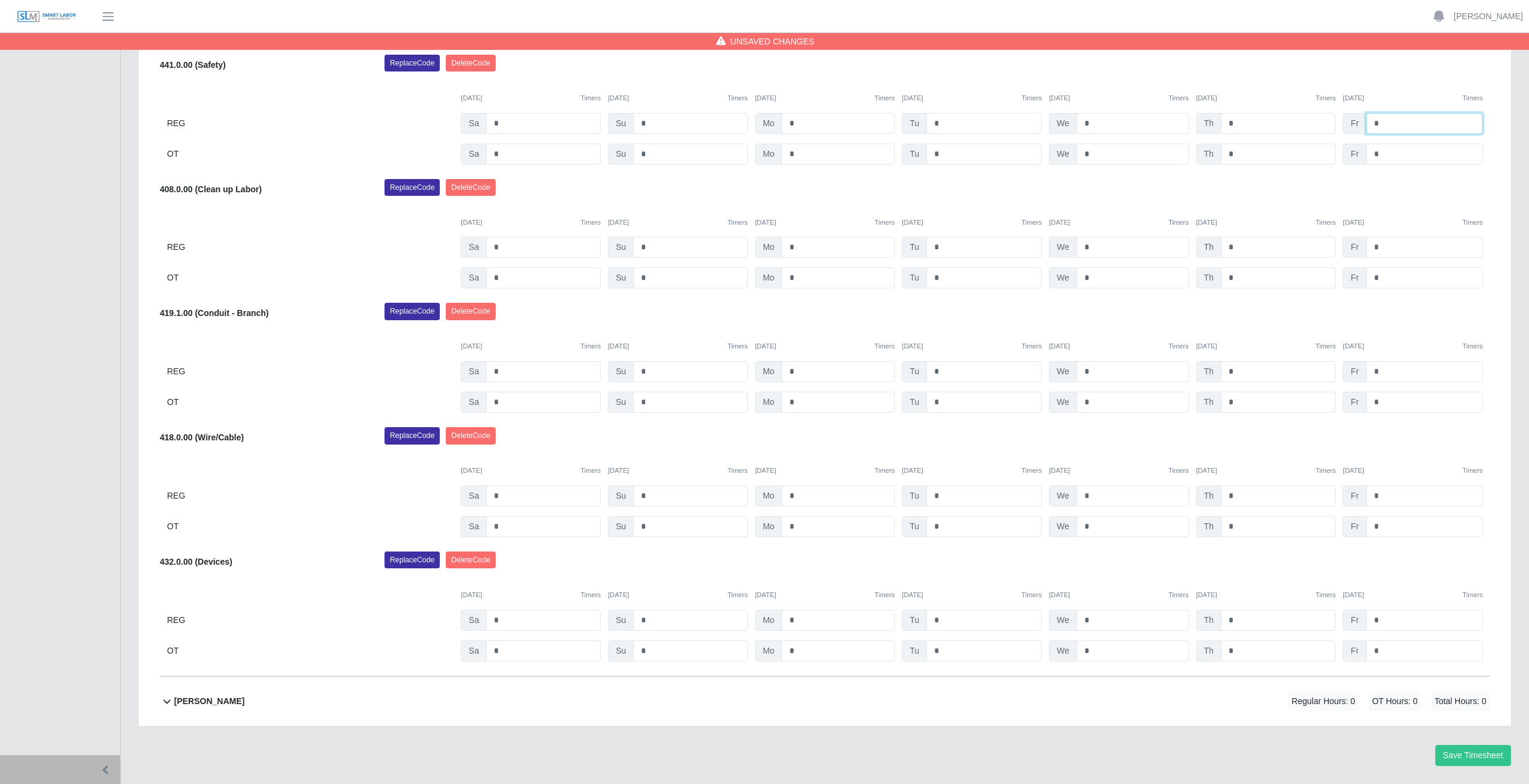
type input "*"
click at [1383, 248] on input "*" at bounding box center [1424, 246] width 117 height 21
type input "*"
click at [1383, 493] on input "*" at bounding box center [1424, 495] width 117 height 21
type input "*"
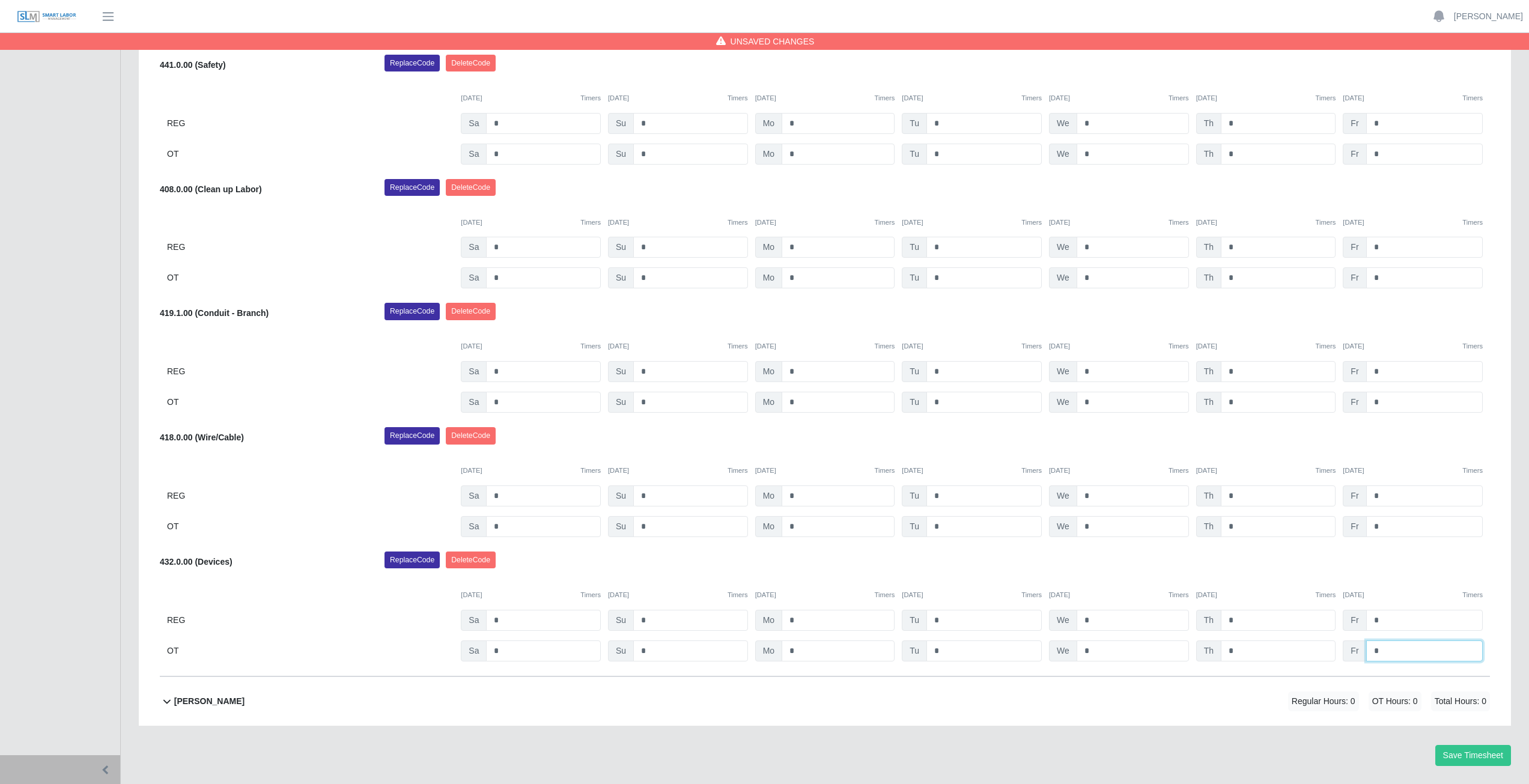
click at [1384, 652] on input "*" at bounding box center [1424, 650] width 117 height 21
type input "*"
drag, startPoint x: 1392, startPoint y: 533, endPoint x: 1391, endPoint y: 542, distance: 9.1
click at [1391, 542] on div "[PERSON_NAME] Select Add Ons Add Code Save & Approve Time Send for Worker Appro…" at bounding box center [825, 340] width 1330 height 673
click at [1465, 758] on button "Save Timesheet" at bounding box center [1474, 755] width 76 height 21
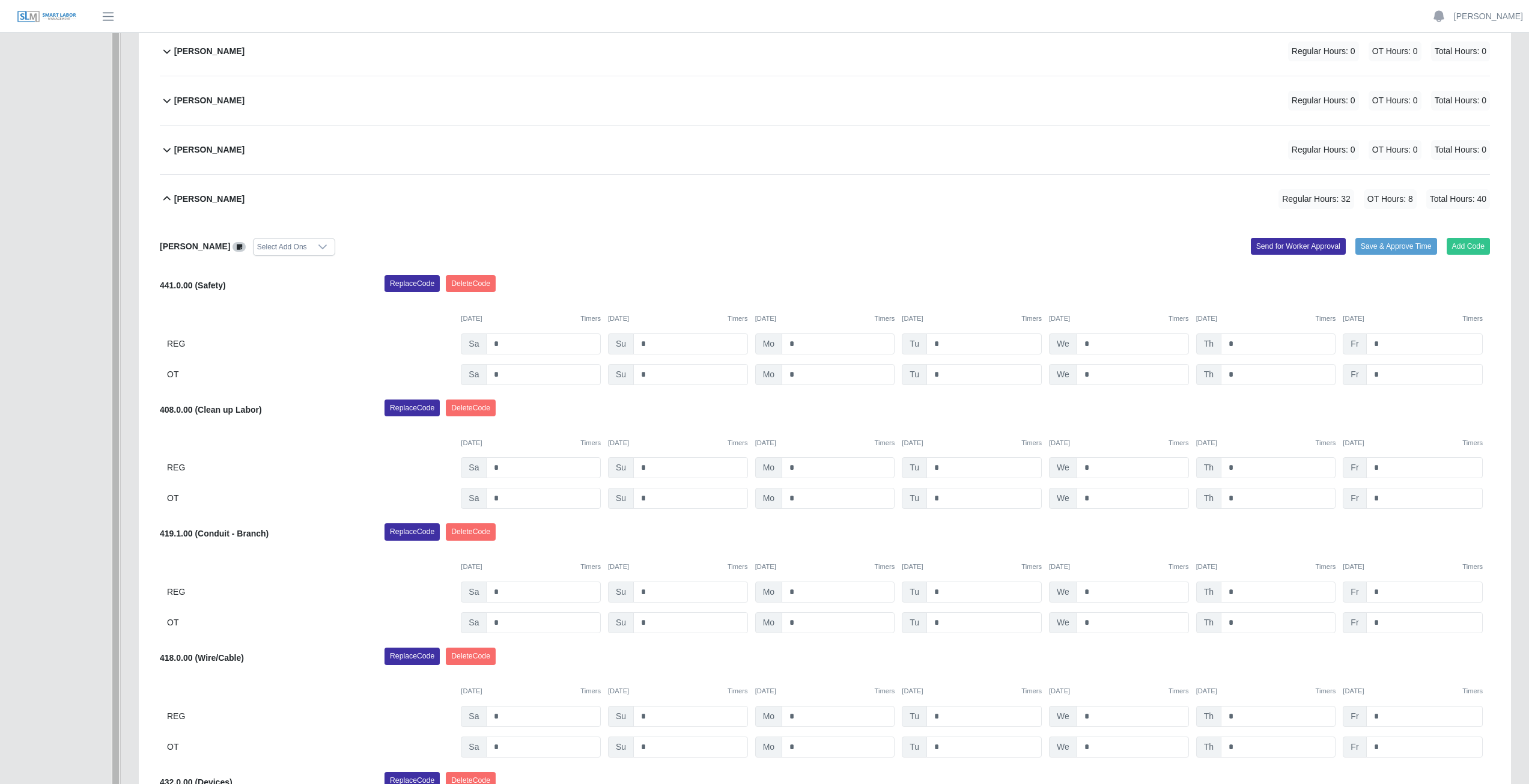
scroll to position [553, 0]
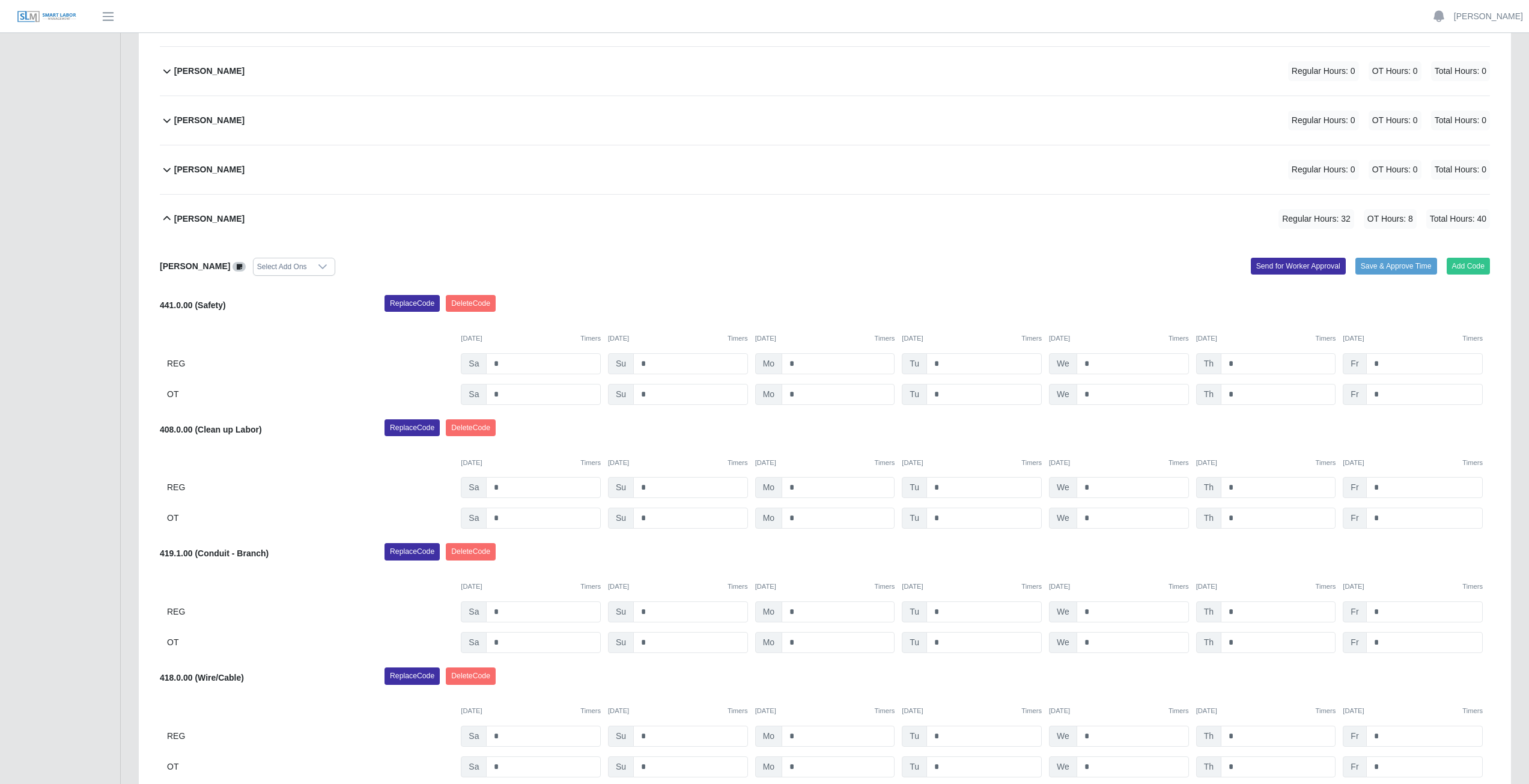
click at [163, 221] on icon at bounding box center [166, 218] width 15 height 14
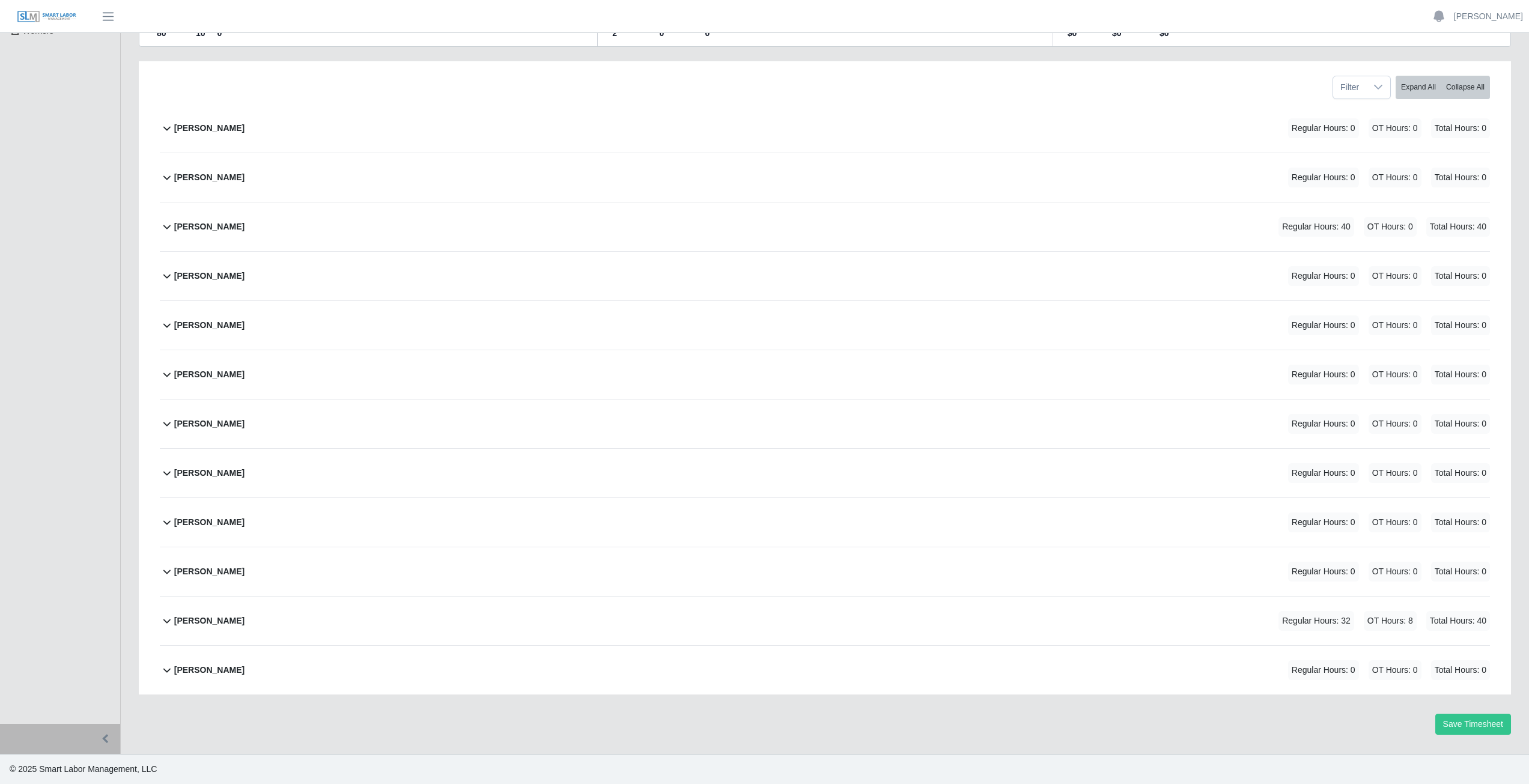
scroll to position [151, 0]
click at [1490, 17] on link "[PERSON_NAME]" at bounding box center [1489, 16] width 69 height 13
click at [1446, 84] on link "Logout" at bounding box center [1475, 83] width 108 height 25
